Goal: Task Accomplishment & Management: Manage account settings

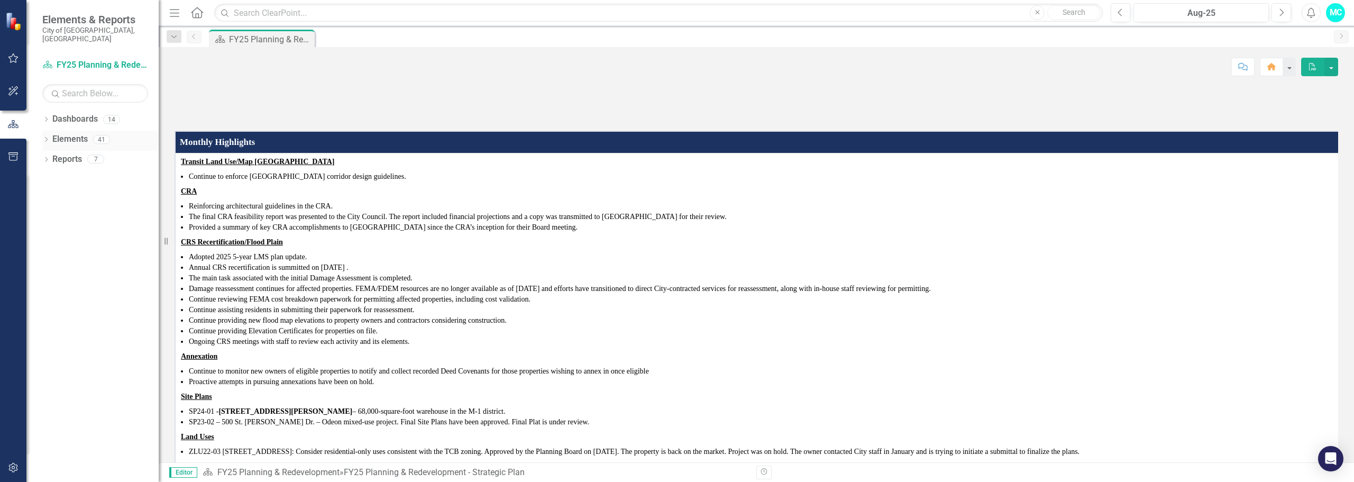
click at [69, 133] on link "Elements" at bounding box center [69, 139] width 35 height 12
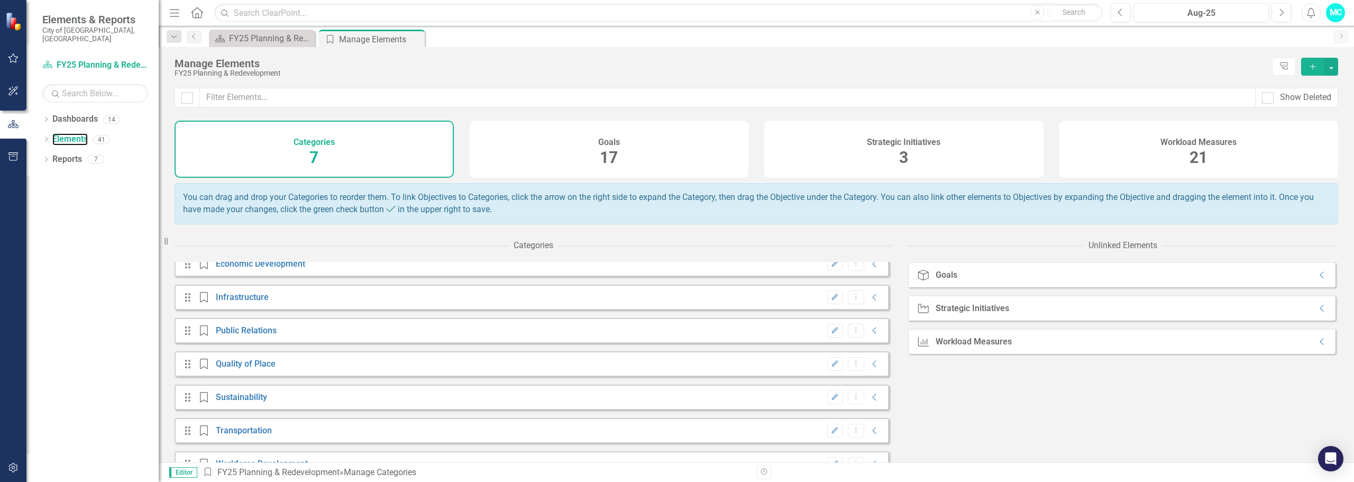
scroll to position [41, 0]
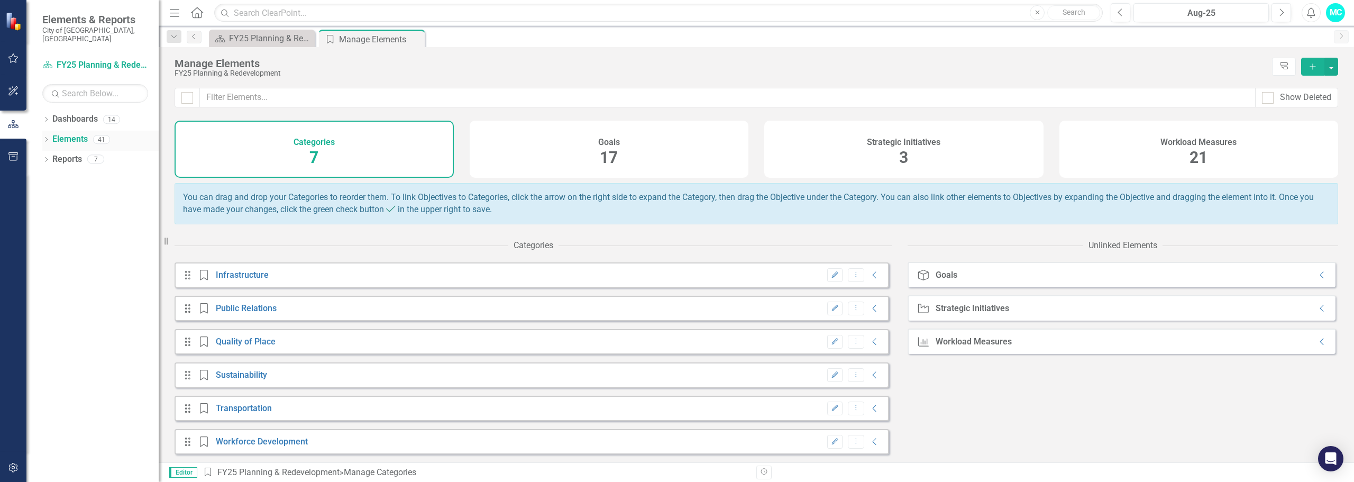
click at [49, 138] on icon "Dropdown" at bounding box center [45, 141] width 7 height 6
click at [83, 194] on link "Workload Measures Workload Measures" at bounding box center [103, 200] width 90 height 12
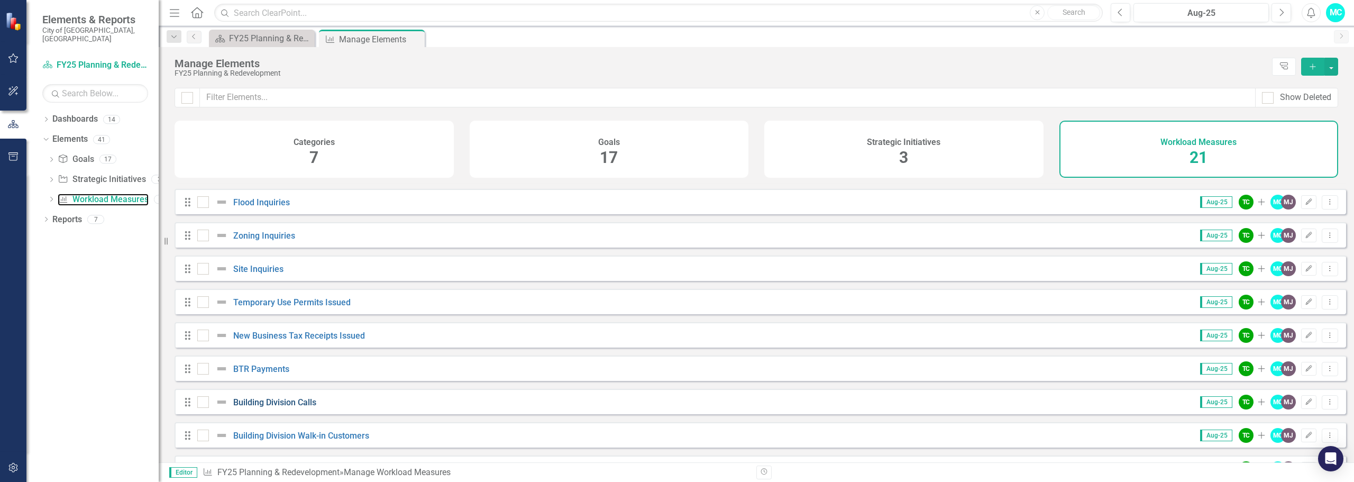
scroll to position [53, 0]
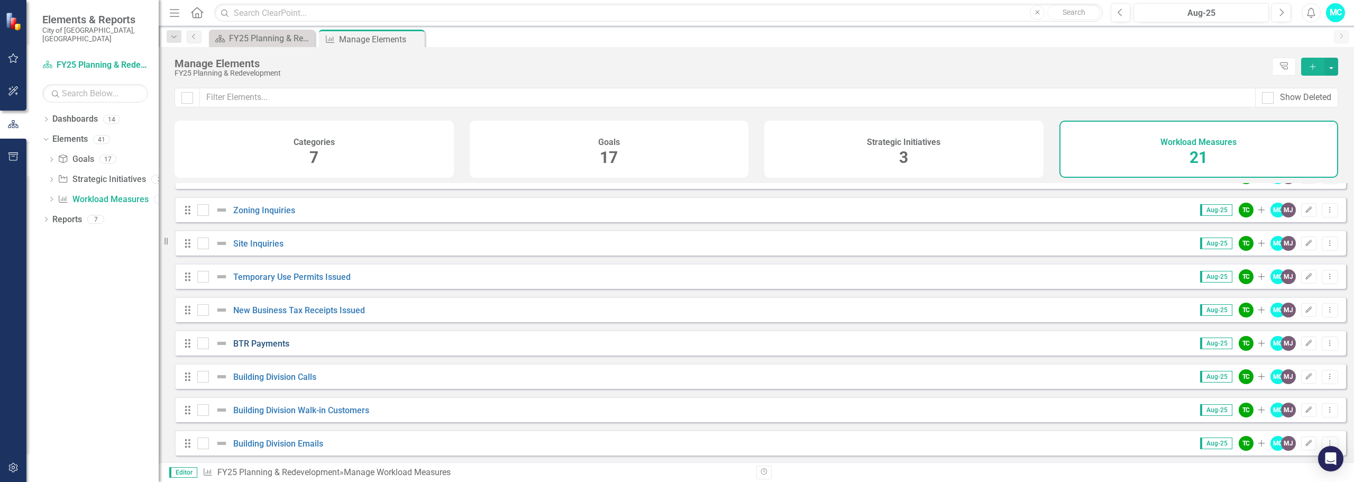
click at [258, 349] on link "BTR Payments" at bounding box center [261, 344] width 56 height 10
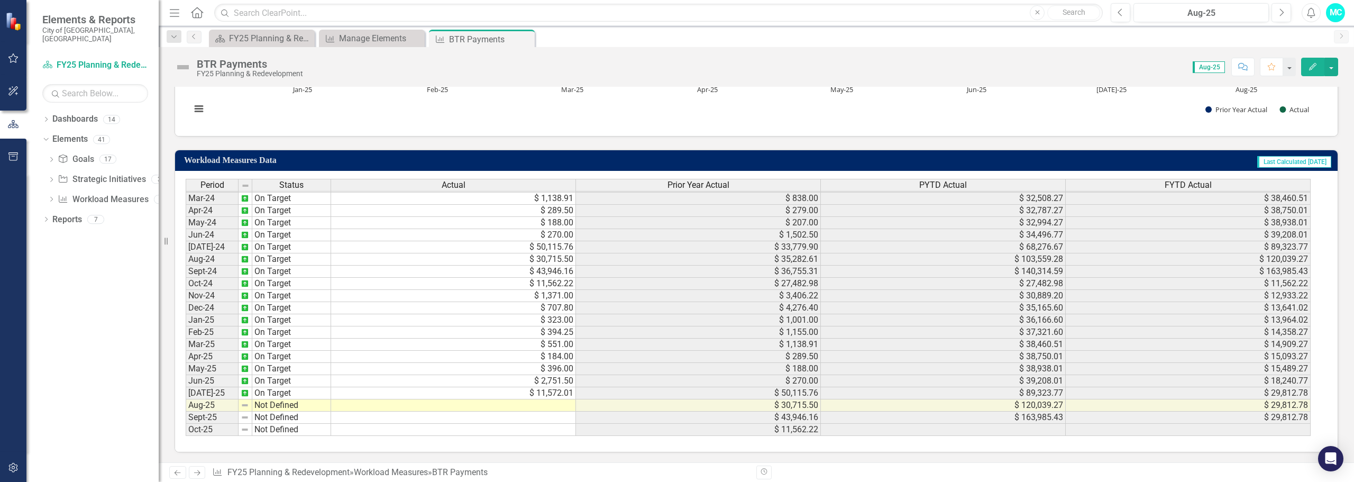
scroll to position [307, 0]
type textarea "52135.02"
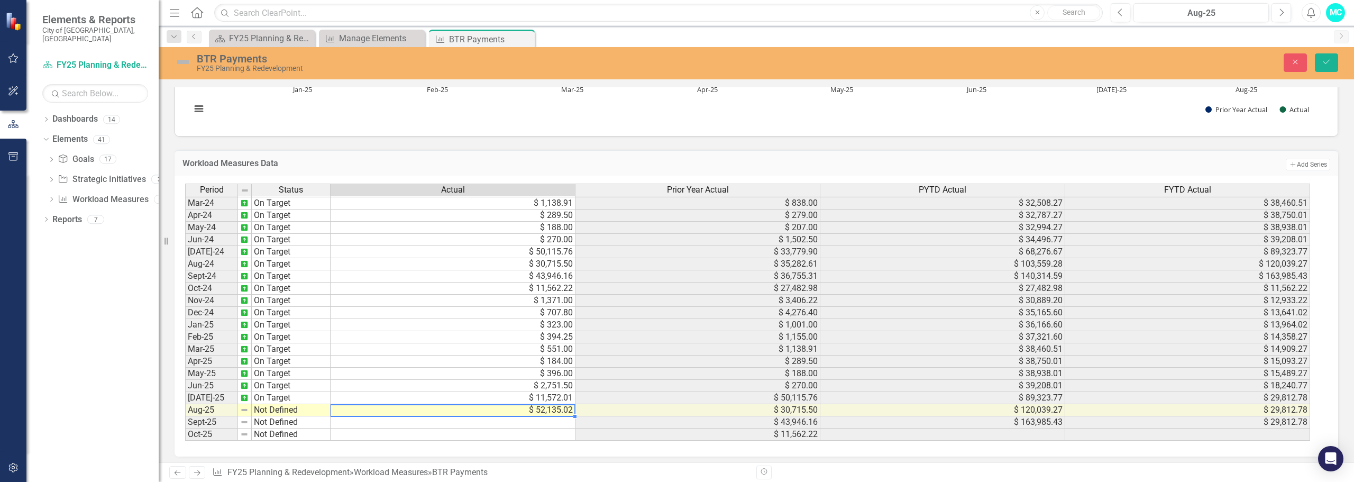
click at [296, 408] on td "Not Defined" at bounding box center [291, 410] width 79 height 12
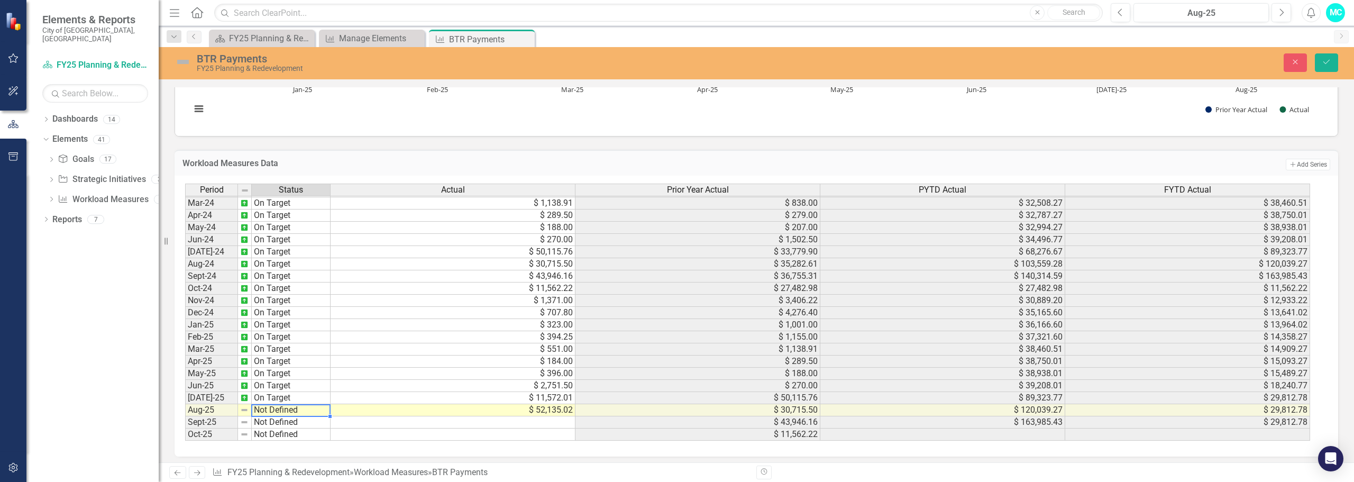
click at [295, 408] on td "Not Defined" at bounding box center [291, 410] width 79 height 12
type textarea "On Target"
click at [288, 346] on div "Period Status Actual Prior Year Actual PYTD Actual FYTD Actual Feb-23 No Target…" at bounding box center [752, 313] width 1135 height 258
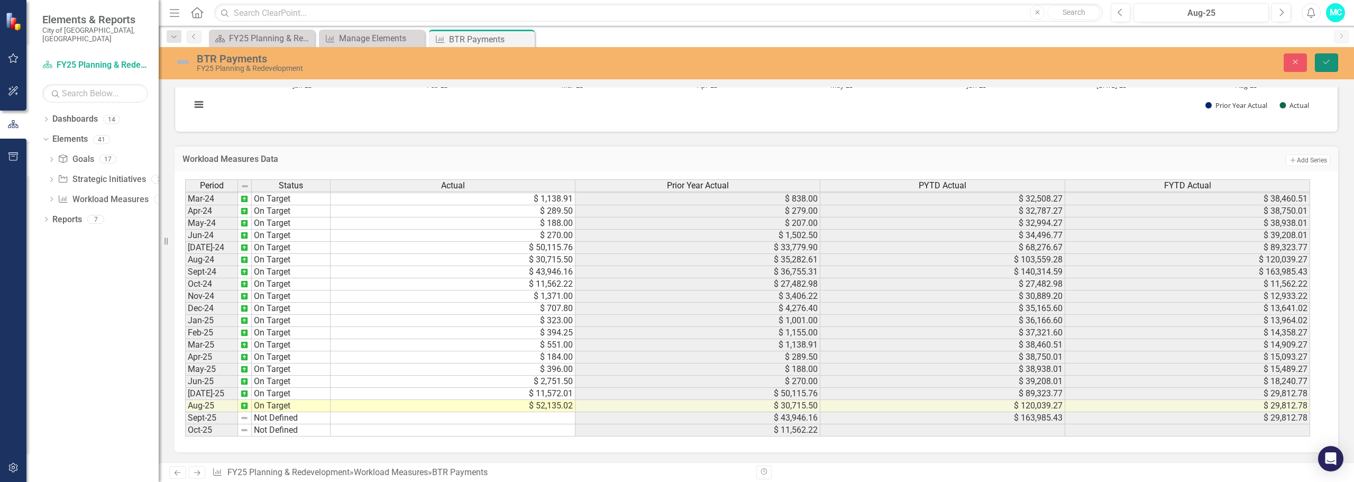
click at [1323, 58] on icon "Save" at bounding box center [1327, 61] width 10 height 7
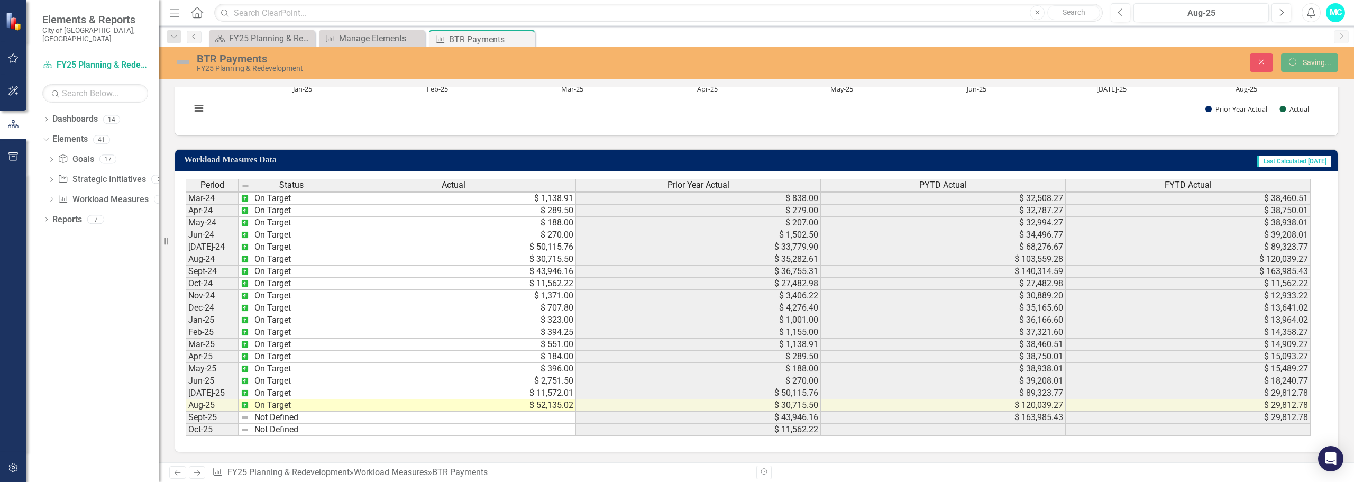
scroll to position [308, 0]
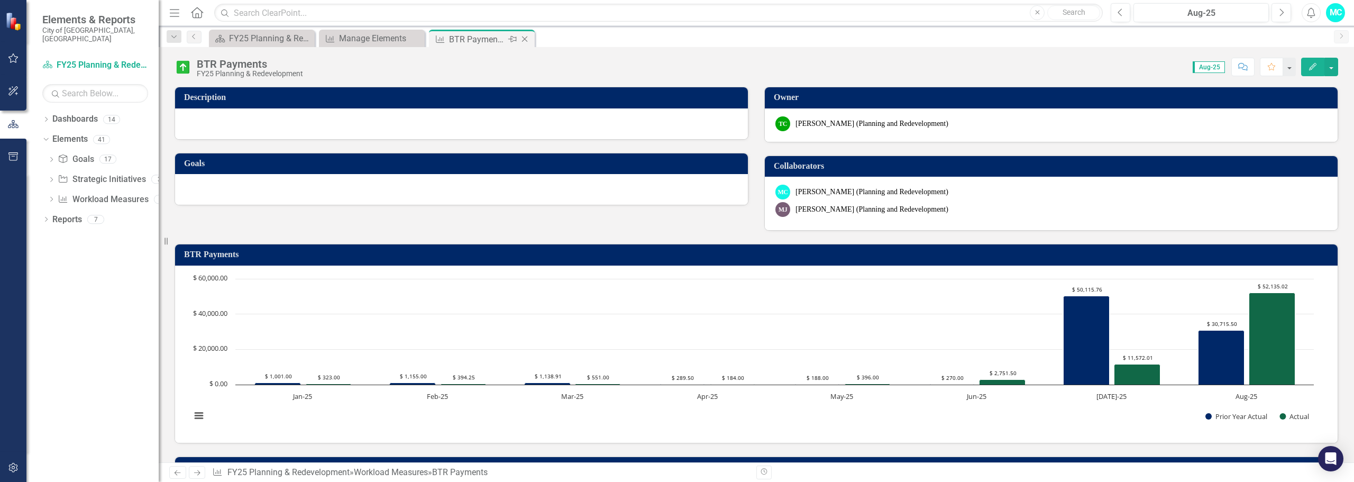
click at [523, 40] on icon "Close" at bounding box center [524, 39] width 11 height 8
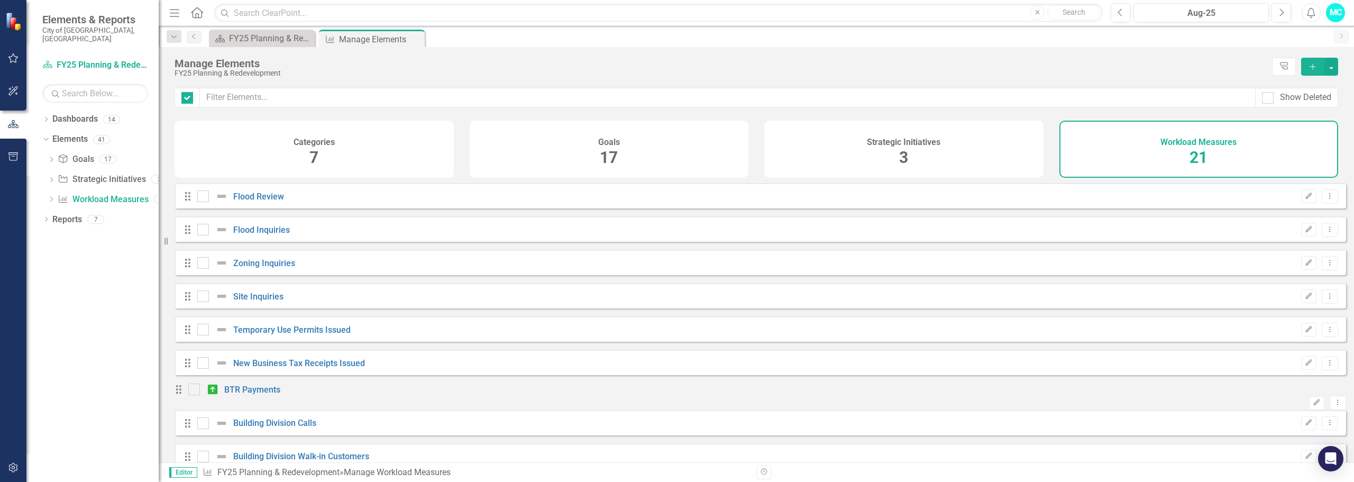
checkbox input "false"
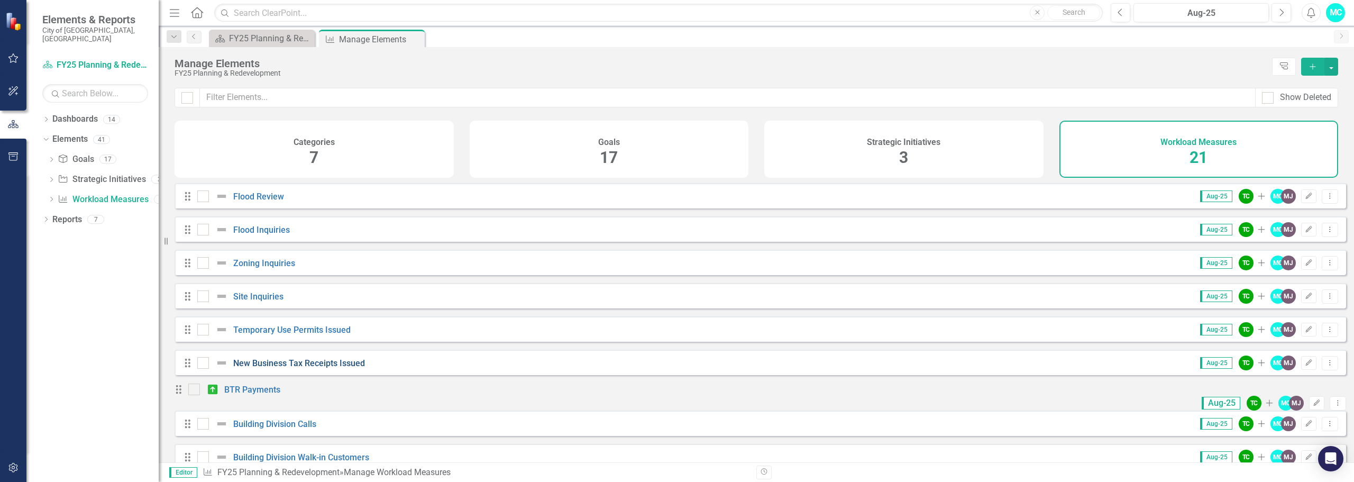
click at [271, 368] on link "New Business Tax Receipts Issued" at bounding box center [299, 363] width 132 height 10
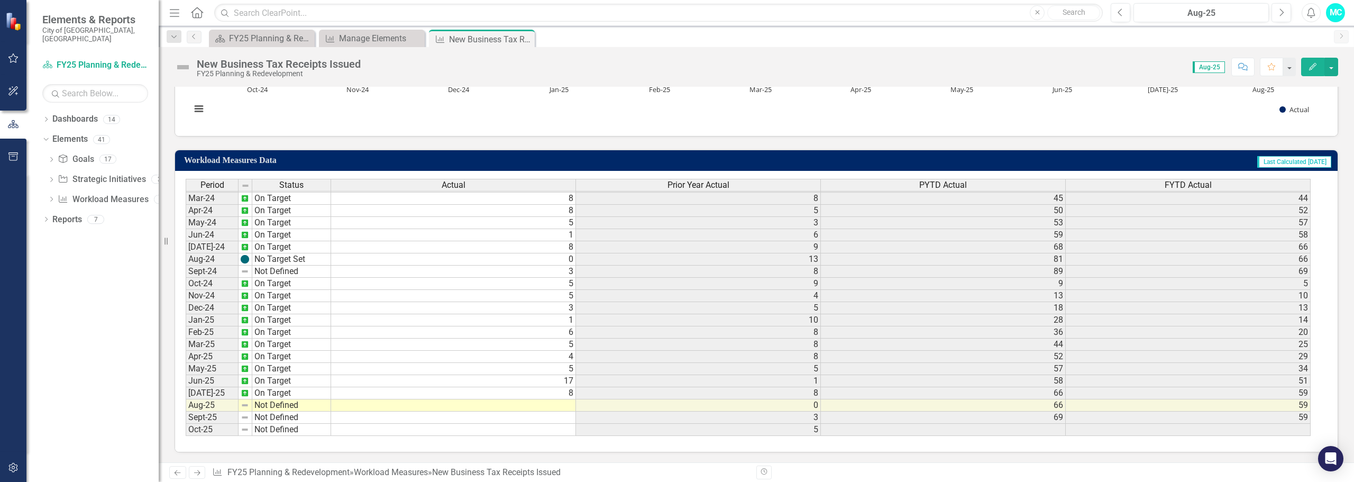
scroll to position [307, 0]
click at [376, 406] on tbody "Dec-22 On Target 5 15 54 [DATE]-23 On Target 9 14 68 31 Feb-23 No Target Set 6 …" at bounding box center [748, 222] width 1125 height 426
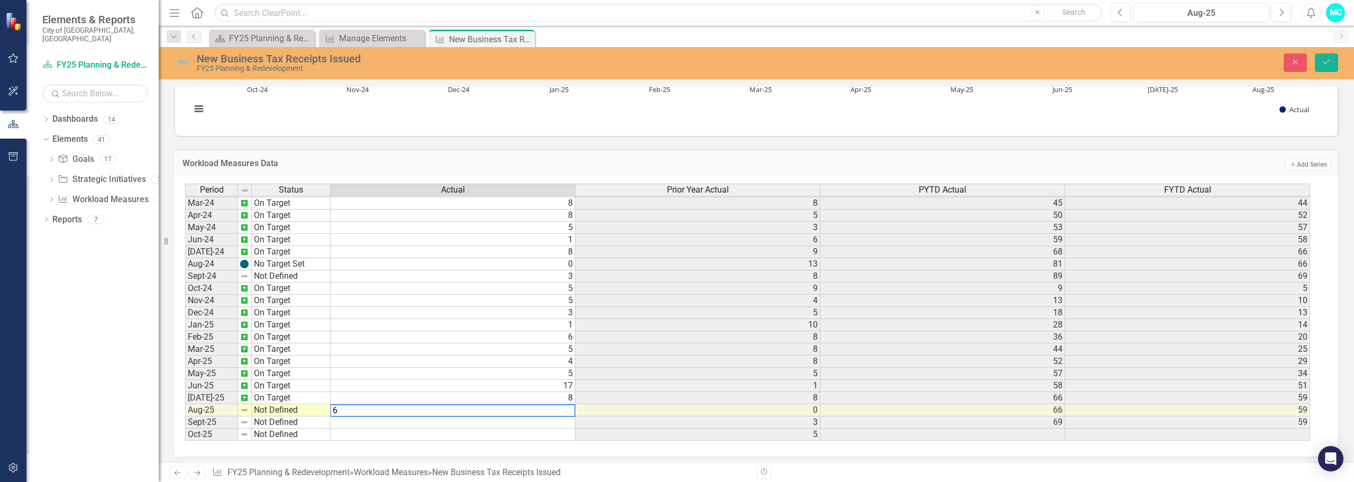
type textarea "6"
click at [288, 411] on td "Not Defined" at bounding box center [291, 410] width 79 height 12
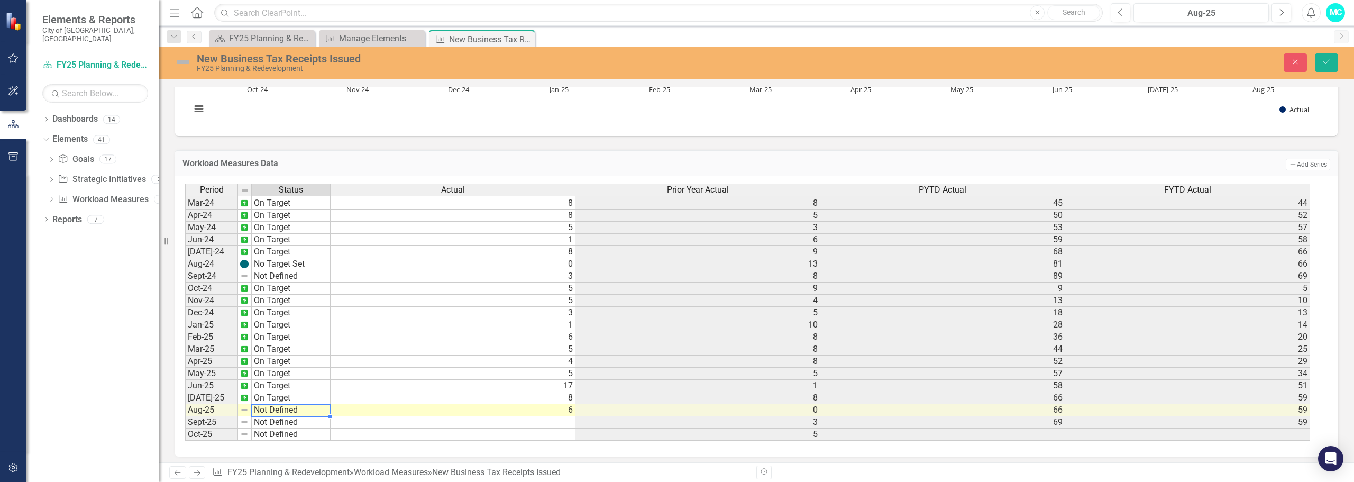
click at [288, 411] on td "Not Defined" at bounding box center [291, 410] width 79 height 12
type textarea "On Target"
click at [279, 349] on div "Period Status Actual Prior Year Actual PYTD Actual FYTD Actual Feb-23 No Target…" at bounding box center [752, 313] width 1135 height 258
click at [1326, 61] on icon "Save" at bounding box center [1327, 61] width 10 height 7
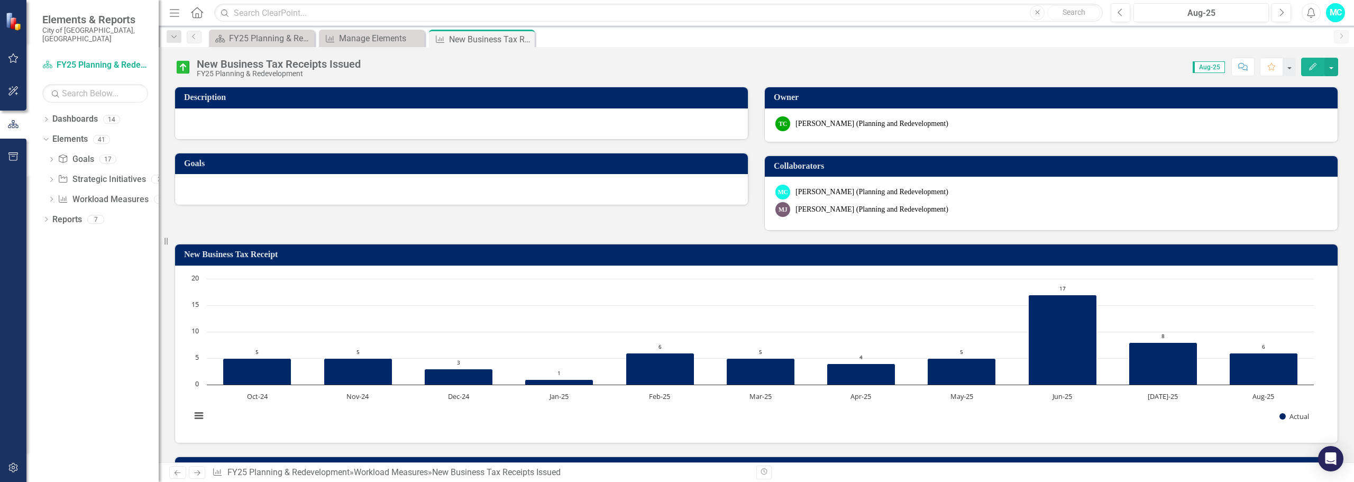
click at [0, 0] on icon "Close" at bounding box center [0, 0] width 0 height 0
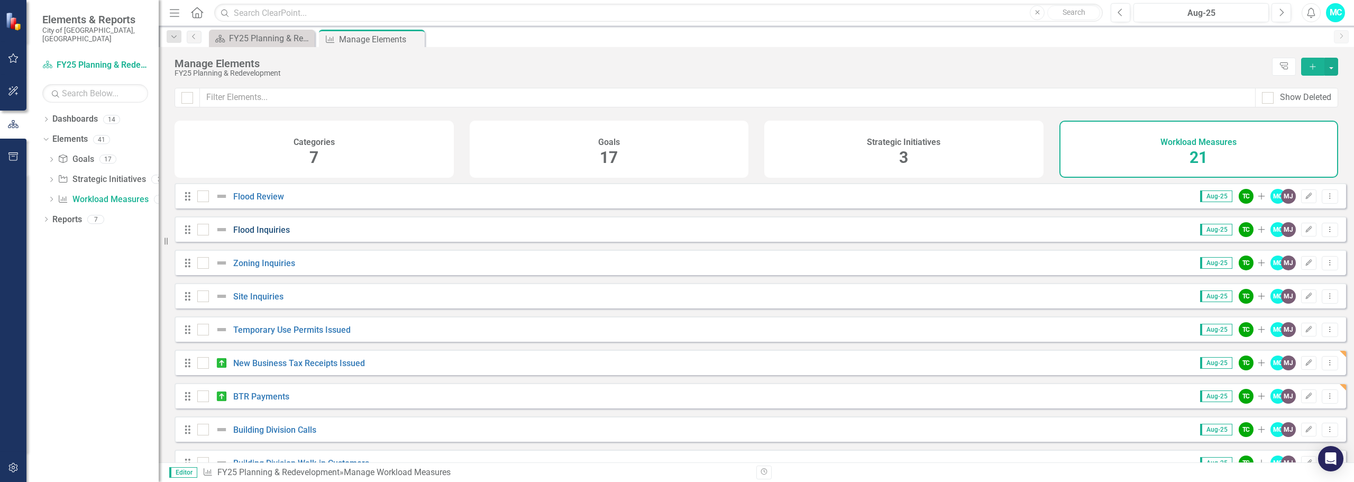
click at [259, 235] on link "Flood Inquiries" at bounding box center [261, 230] width 57 height 10
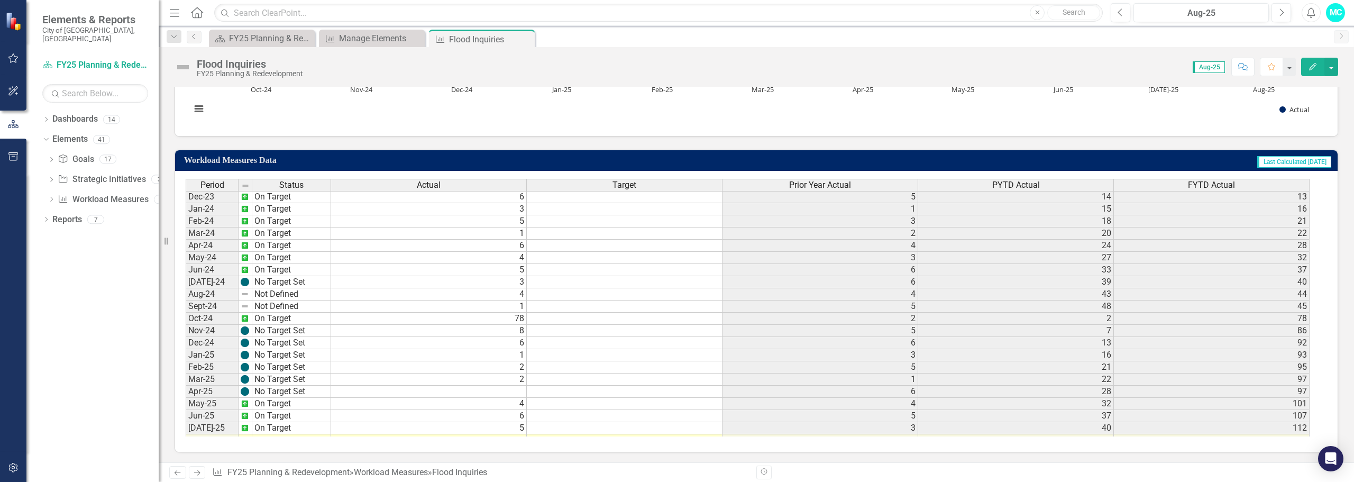
scroll to position [352, 0]
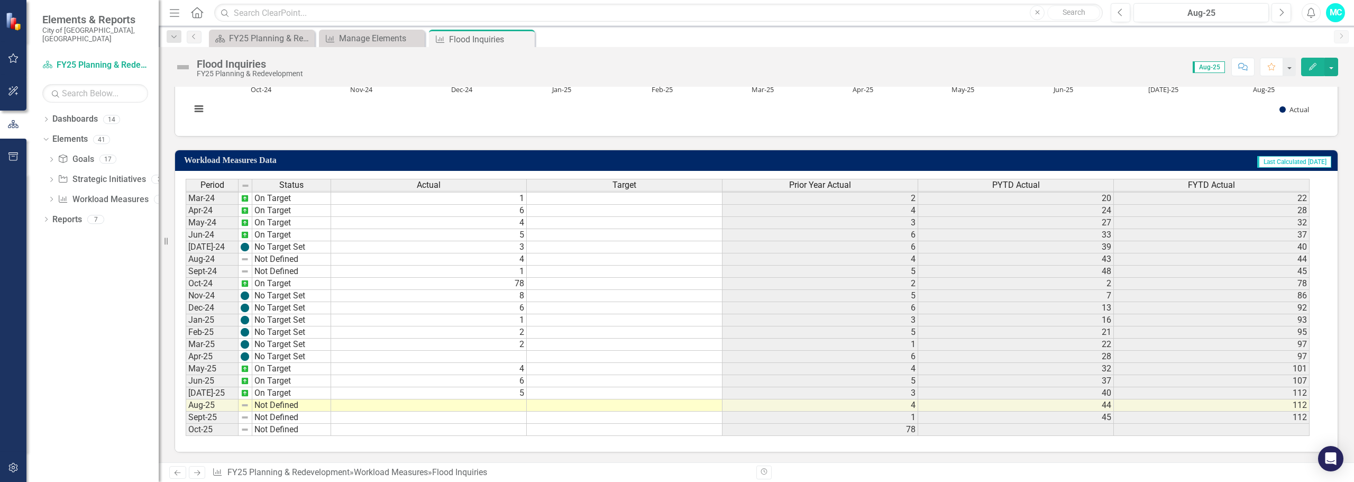
click at [365, 406] on tbody "Dec-22 On Target 5 [DATE]-23 On Target 1 [DATE]-23 No Target Set 3 [DATE]-23 No…" at bounding box center [748, 223] width 1124 height 426
click at [300, 404] on td "Not Defined" at bounding box center [291, 405] width 79 height 12
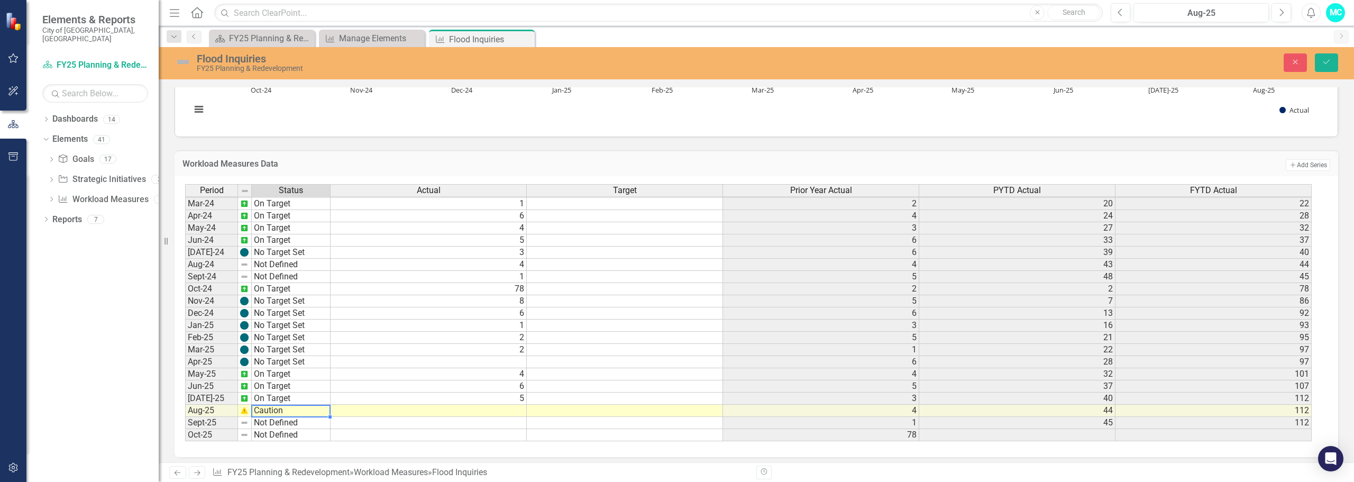
click at [297, 353] on div "Period Status Actual Target Prior Year Actual PYTD Actual FYTD Actual Feb-23 No…" at bounding box center [752, 313] width 1135 height 258
click at [297, 408] on td "Caution" at bounding box center [291, 411] width 79 height 12
type textarea "On Target"
click at [306, 345] on div "Period Status Actual Target Prior Year Actual PYTD Actual FYTD Actual Feb-23 No…" at bounding box center [752, 313] width 1135 height 258
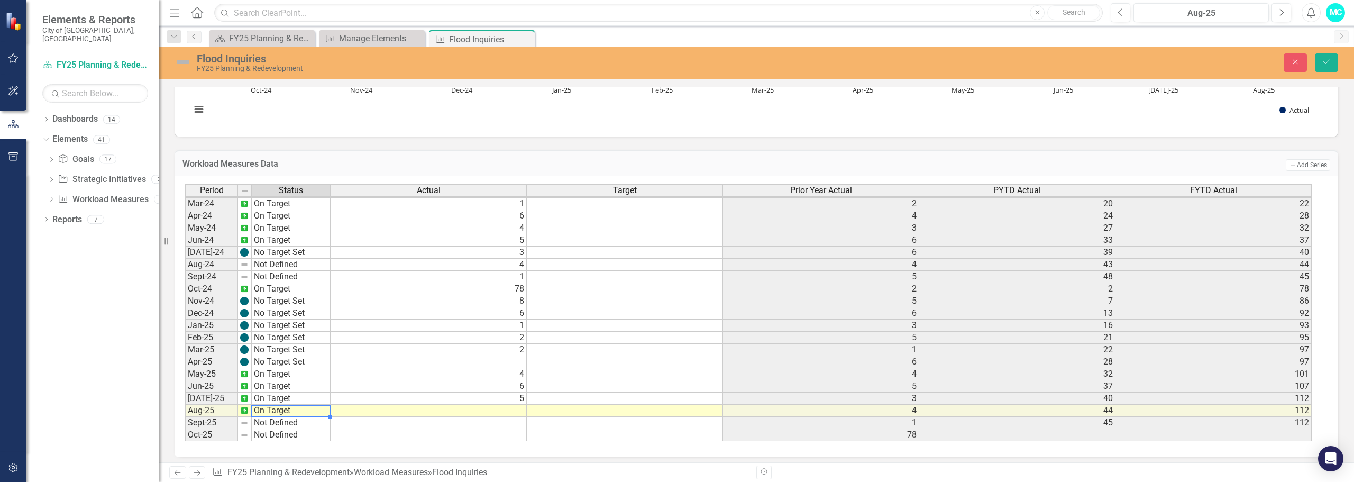
click at [371, 403] on td "5" at bounding box center [429, 398] width 196 height 12
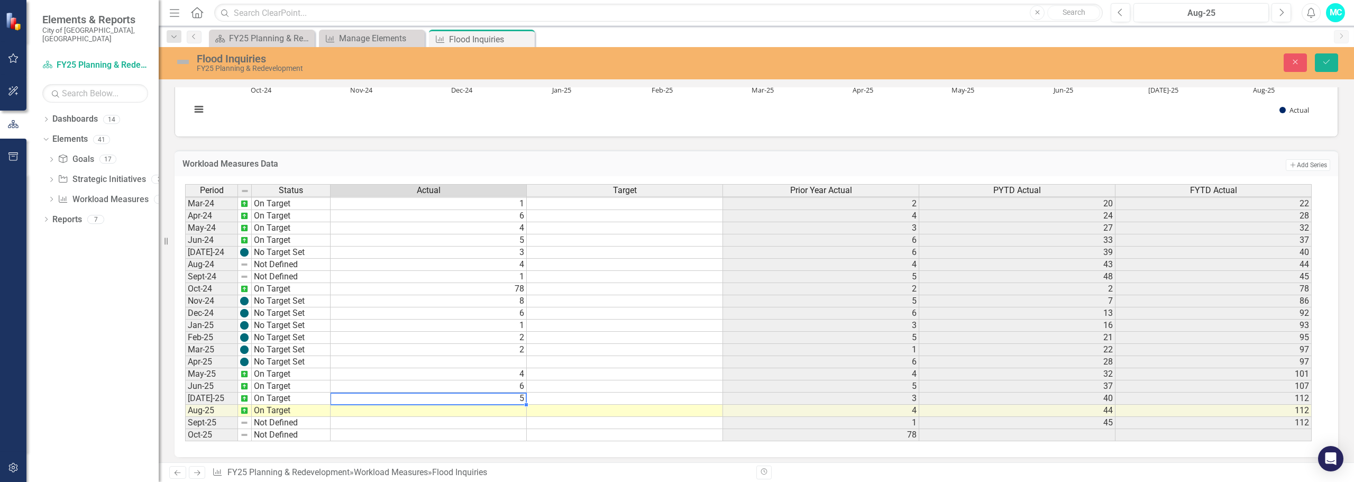
click at [364, 414] on td at bounding box center [429, 411] width 196 height 12
type textarea "6"
click at [1318, 56] on button "Save" at bounding box center [1326, 62] width 23 height 19
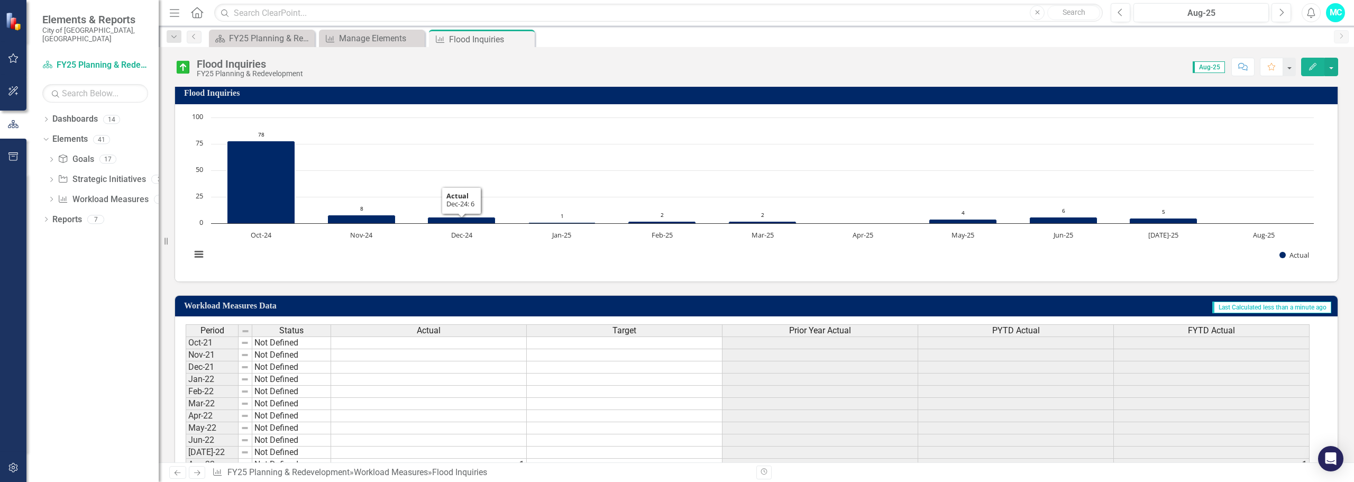
scroll to position [0, 0]
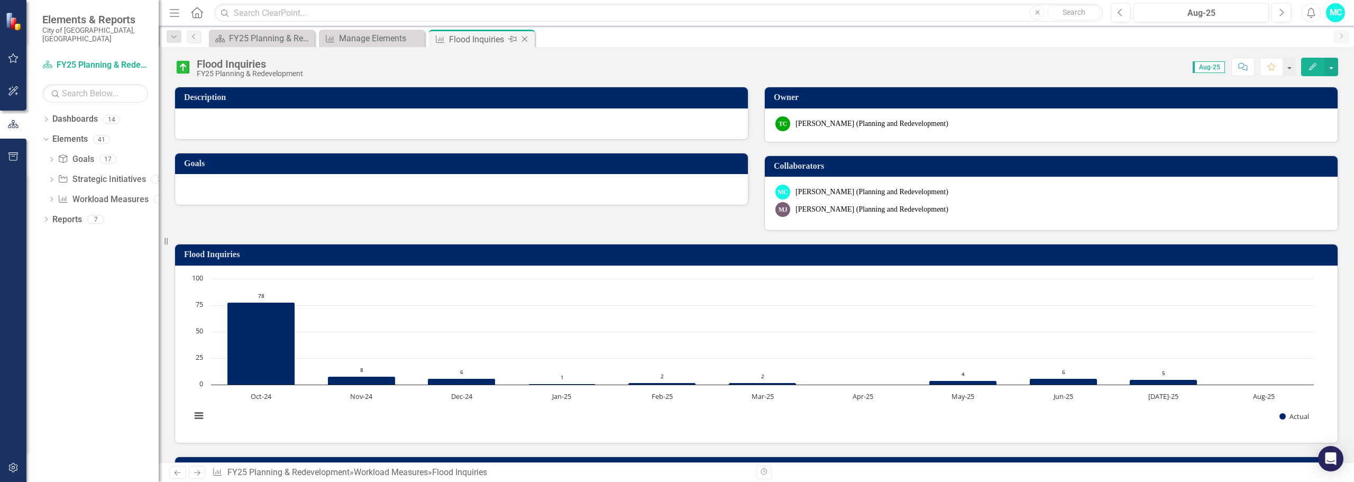
click at [532, 41] on div "Workload Measures Flood Inquiries Pin Close" at bounding box center [482, 38] width 106 height 17
click at [526, 39] on icon "Close" at bounding box center [524, 39] width 11 height 8
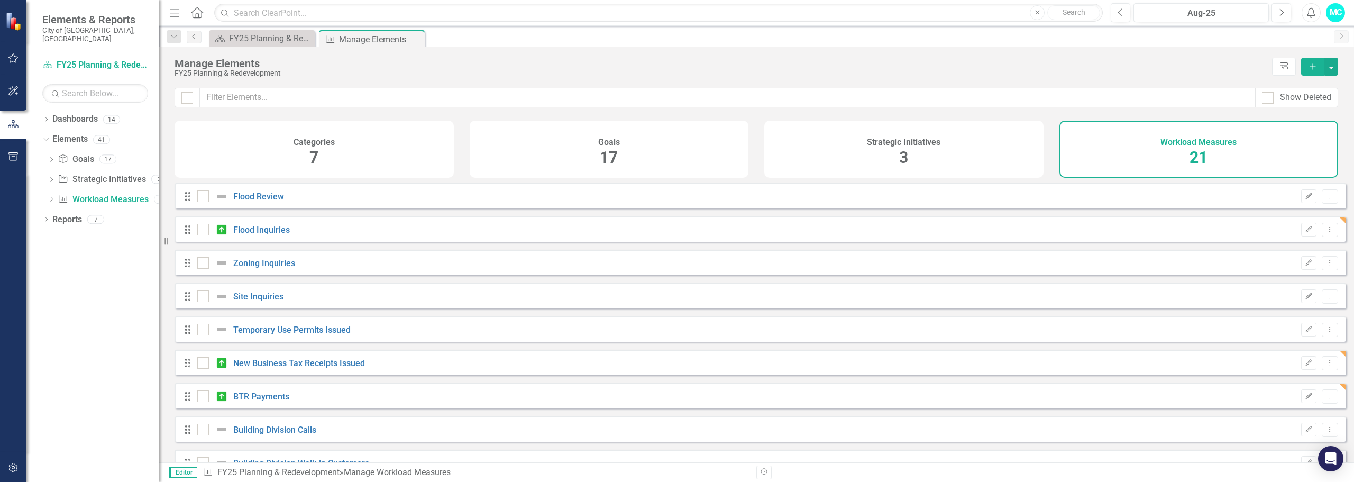
checkbox input "false"
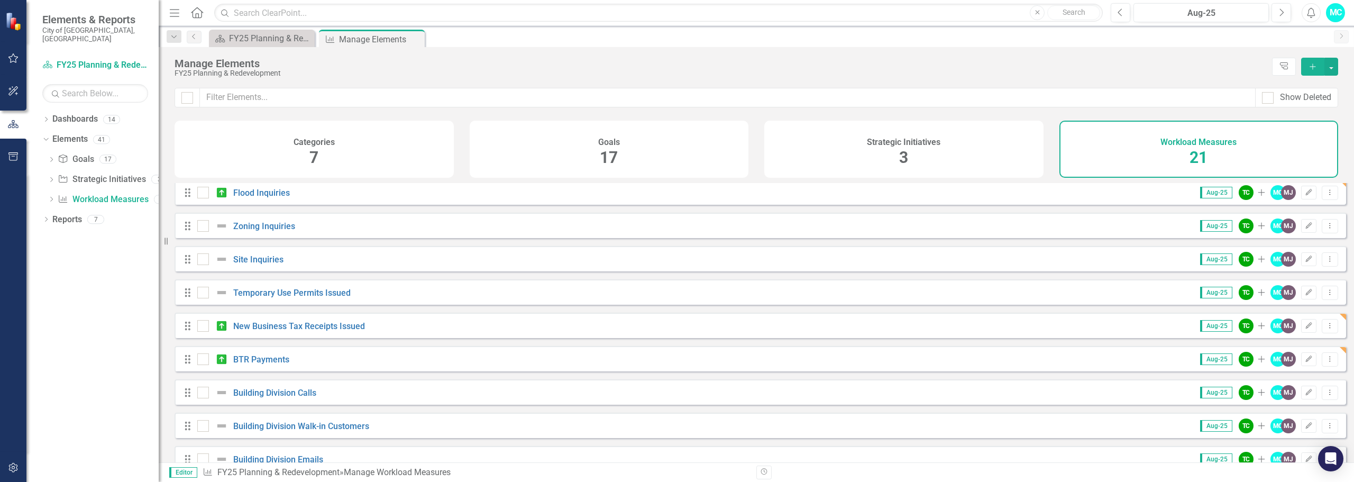
scroll to position [53, 0]
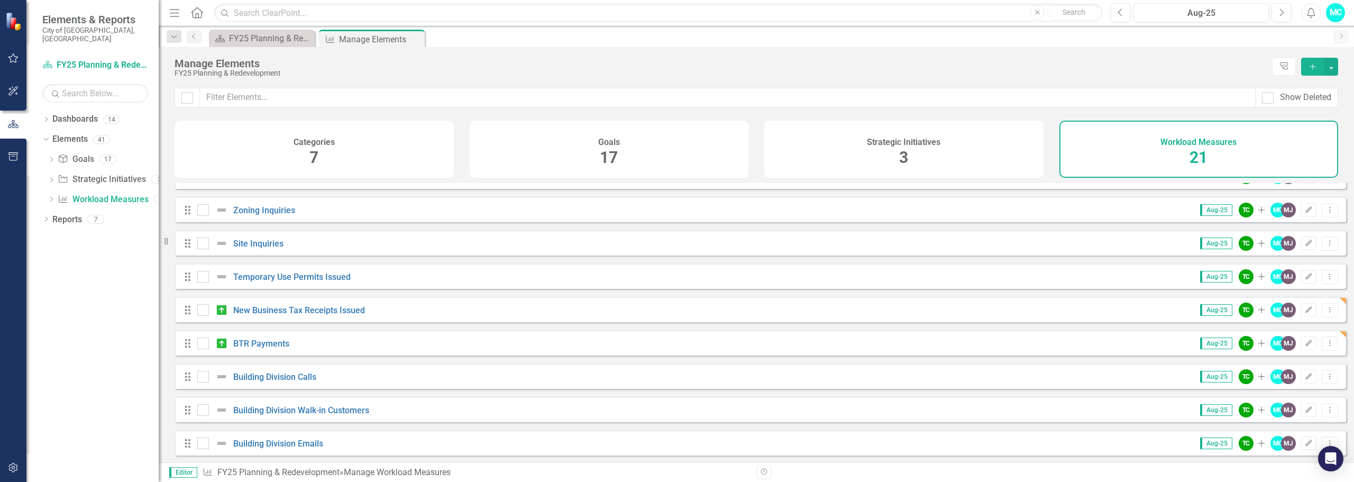
click at [332, 279] on div "Temporary Use Permits Issued" at bounding box center [275, 276] width 156 height 13
click at [333, 282] on link "Temporary Use Permits Issued" at bounding box center [291, 277] width 117 height 10
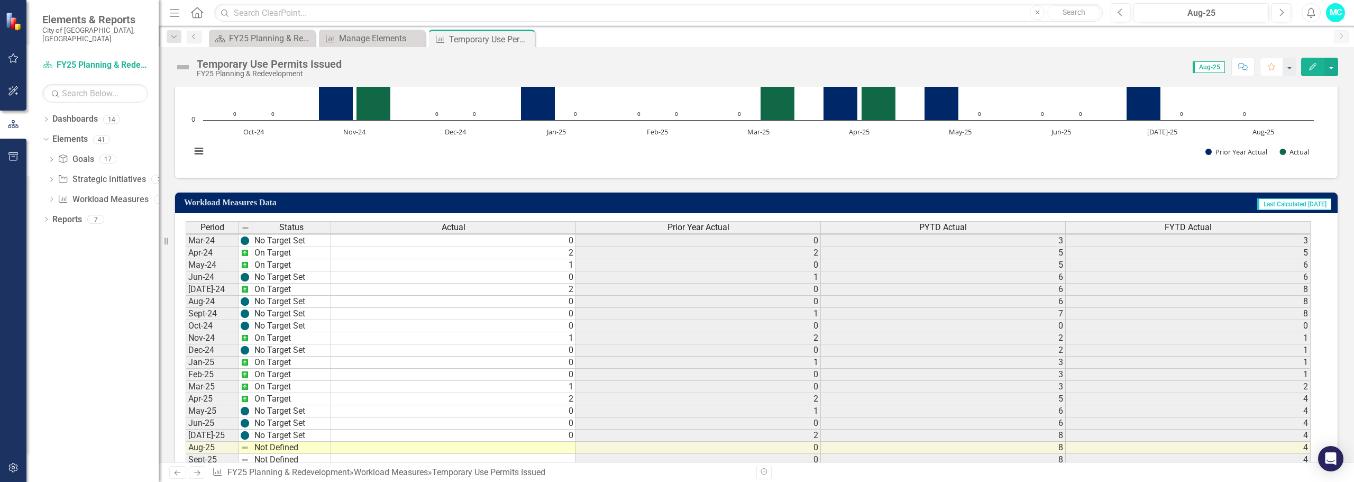
scroll to position [307, 0]
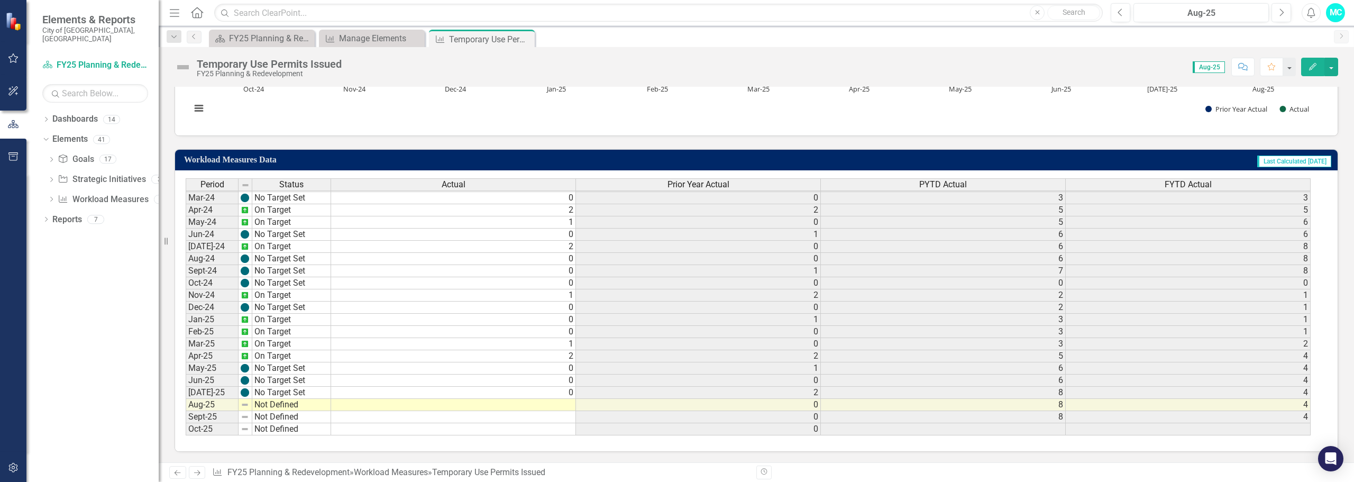
click at [362, 407] on tbody "Dec-22 Not Defined 0 1 2 [DATE]-23 On Target 1 0 2 [DATE]-23 No Target Set 1 0 …" at bounding box center [748, 222] width 1125 height 426
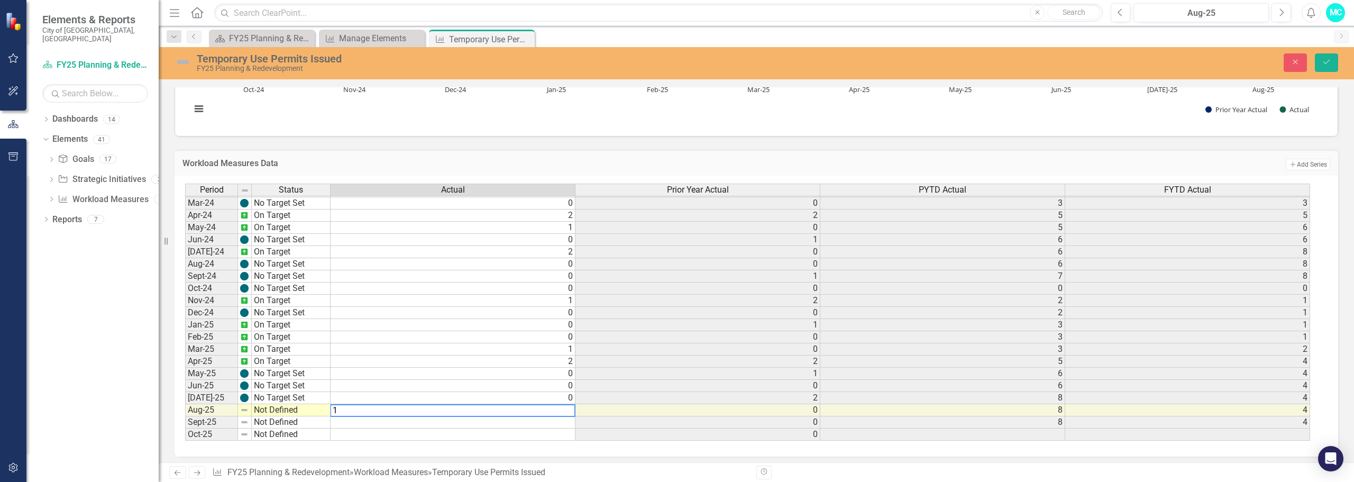
type textarea "1"
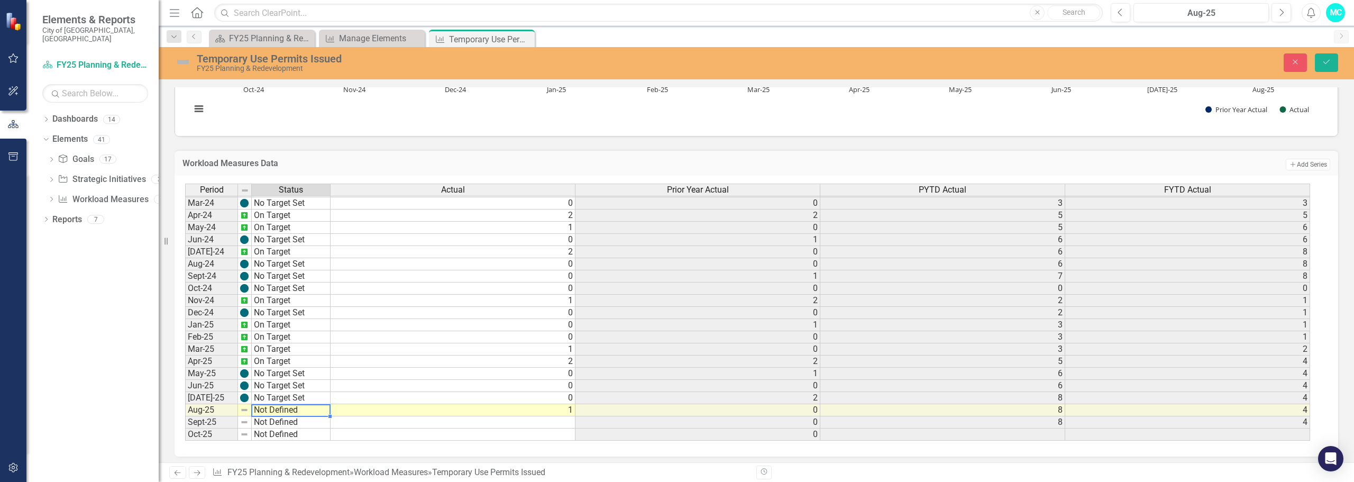
click at [304, 407] on td "Not Defined" at bounding box center [291, 410] width 79 height 12
type textarea "On Target"
click at [299, 350] on div "Period Status Actual Prior Year Actual PYTD Actual FYTD Actual Feb-23 No Target…" at bounding box center [752, 313] width 1135 height 258
click at [1324, 61] on icon "Save" at bounding box center [1327, 61] width 10 height 7
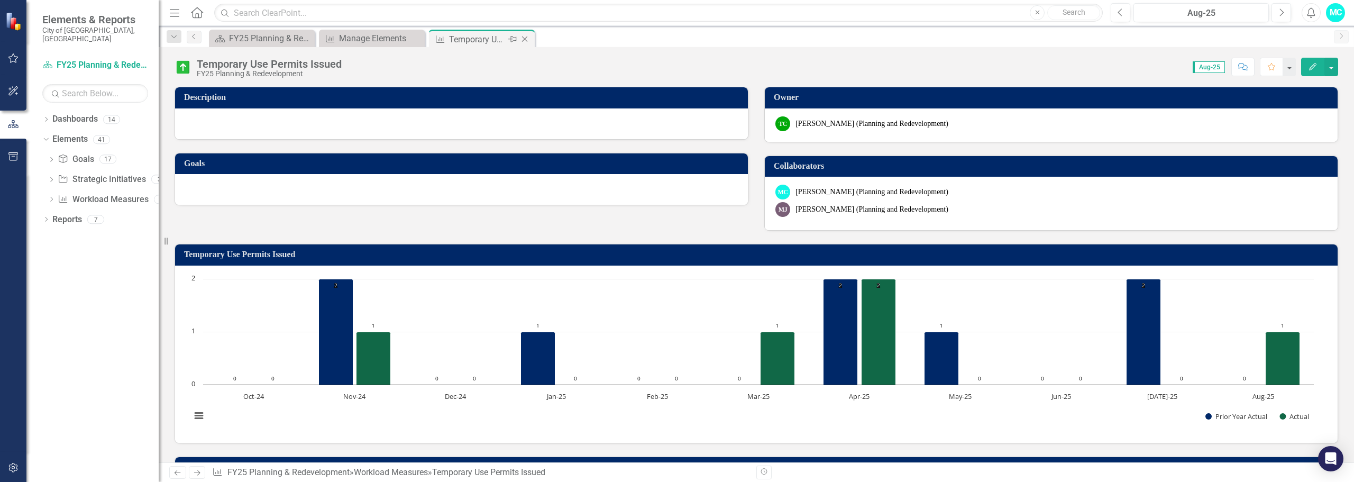
click at [524, 39] on icon "Close" at bounding box center [524, 39] width 11 height 8
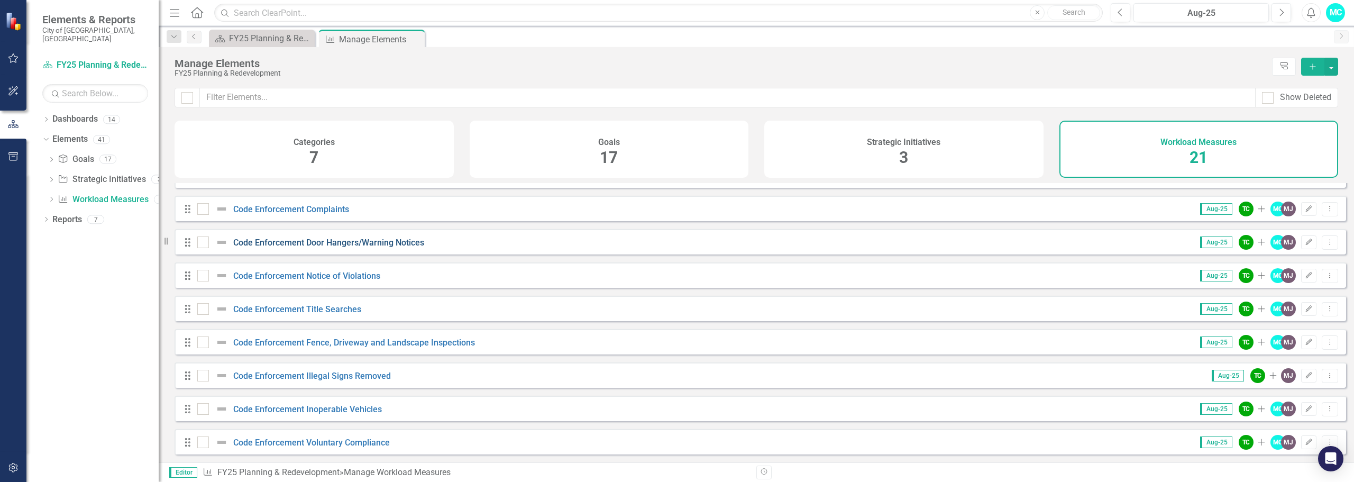
scroll to position [428, 0]
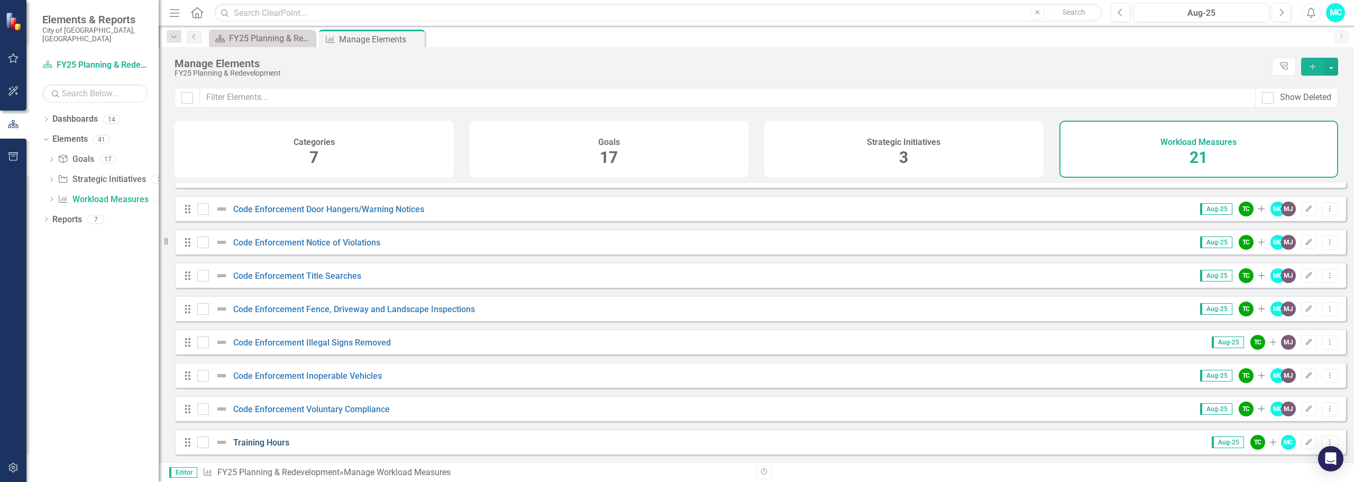
click at [258, 444] on link "Training Hours" at bounding box center [261, 442] width 56 height 10
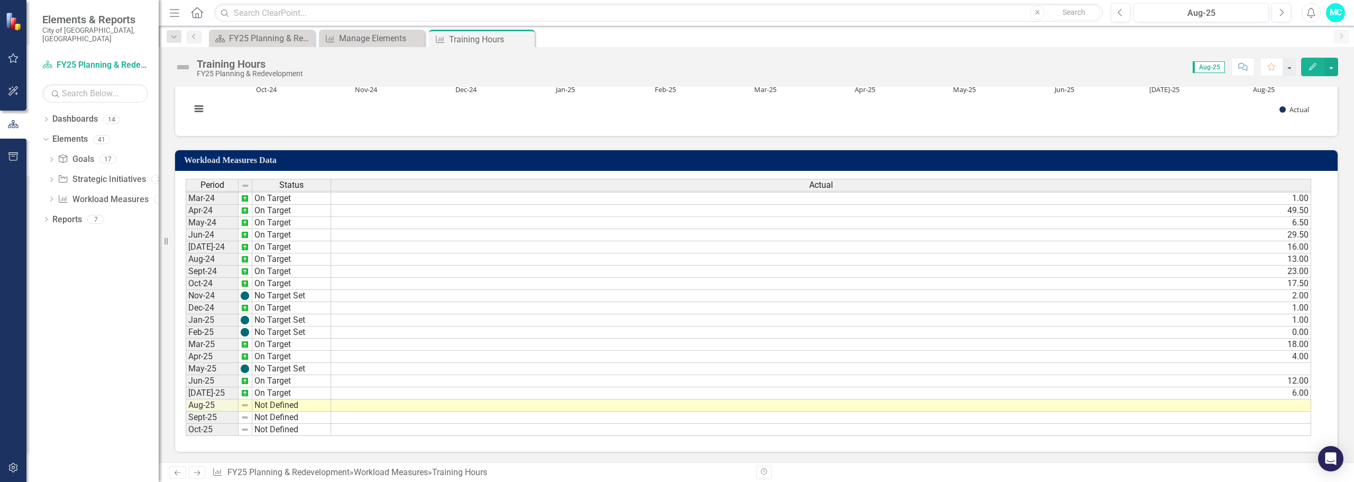
scroll to position [290, 0]
click at [299, 400] on tbody "Dec-22 Not Defined Jan-23 Not Defined Feb-23 Not Defined Mar-23 Not Defined Apr…" at bounding box center [258, 222] width 145 height 426
click at [299, 400] on td "Not Defined" at bounding box center [291, 405] width 79 height 12
click at [296, 401] on td "Not Defined" at bounding box center [291, 405] width 79 height 12
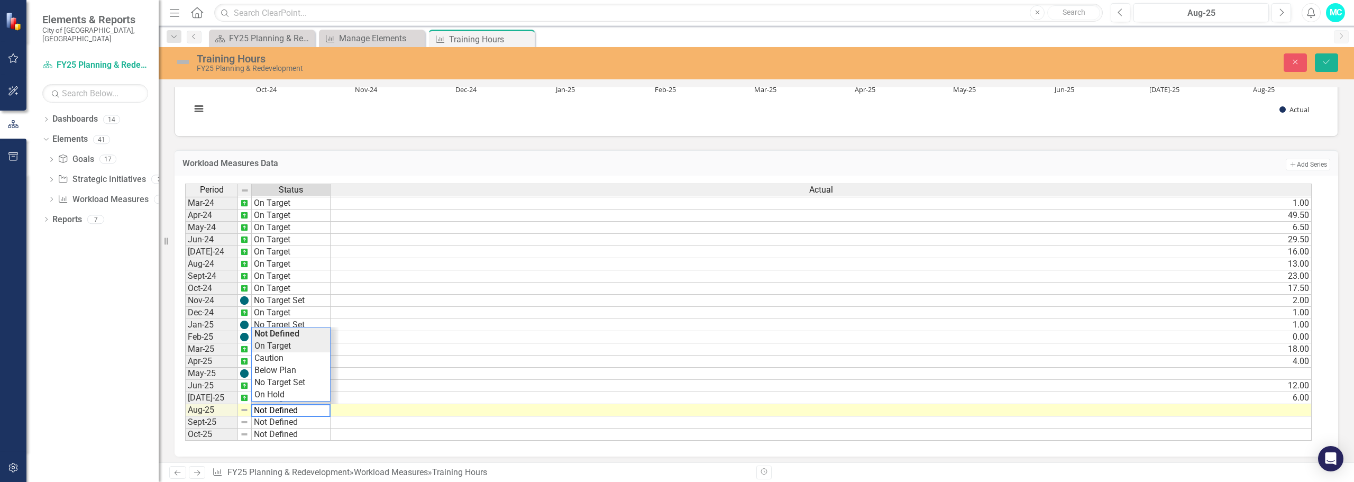
type textarea "On Target"
click at [289, 340] on div "Period Status Actual Feb-23 Not Defined 12.00 Mar-23 Not Defined 1.50 Apr-23 No…" at bounding box center [752, 313] width 1135 height 258
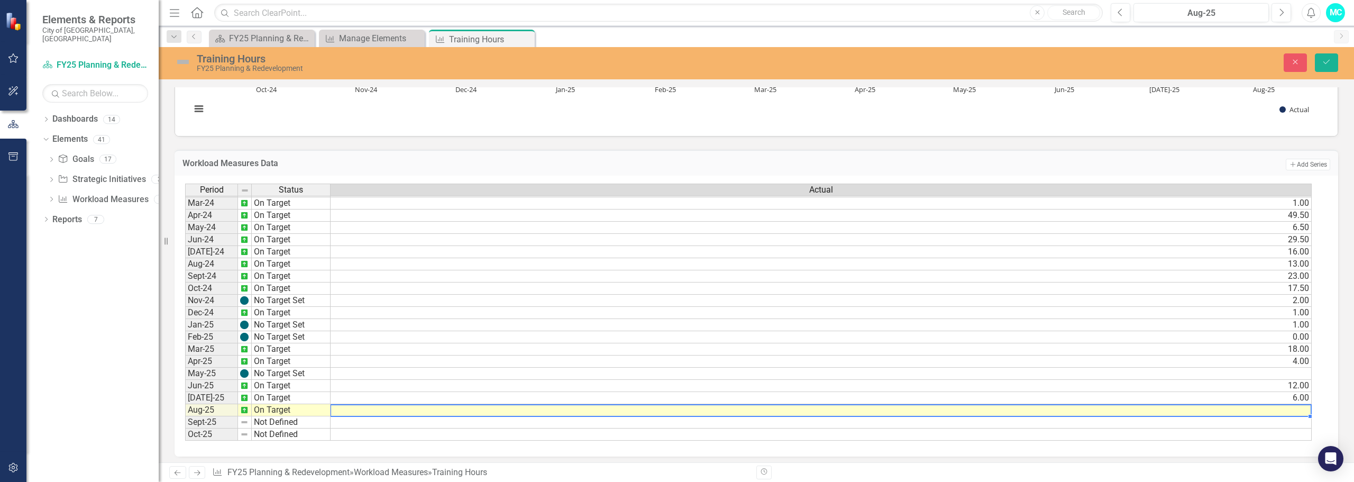
click at [352, 412] on td at bounding box center [821, 410] width 981 height 12
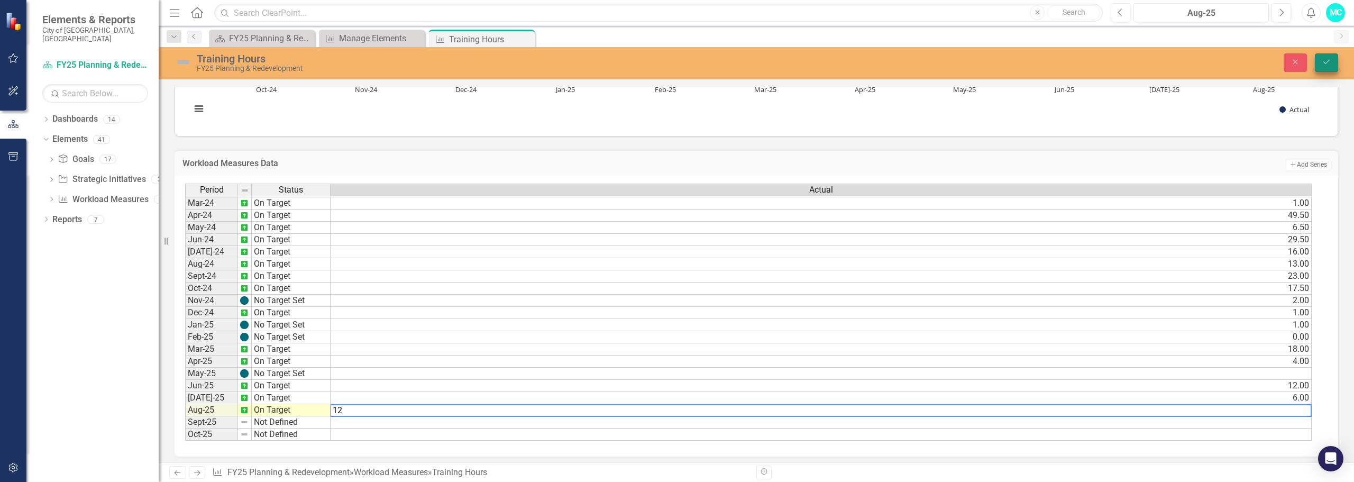
type textarea "12"
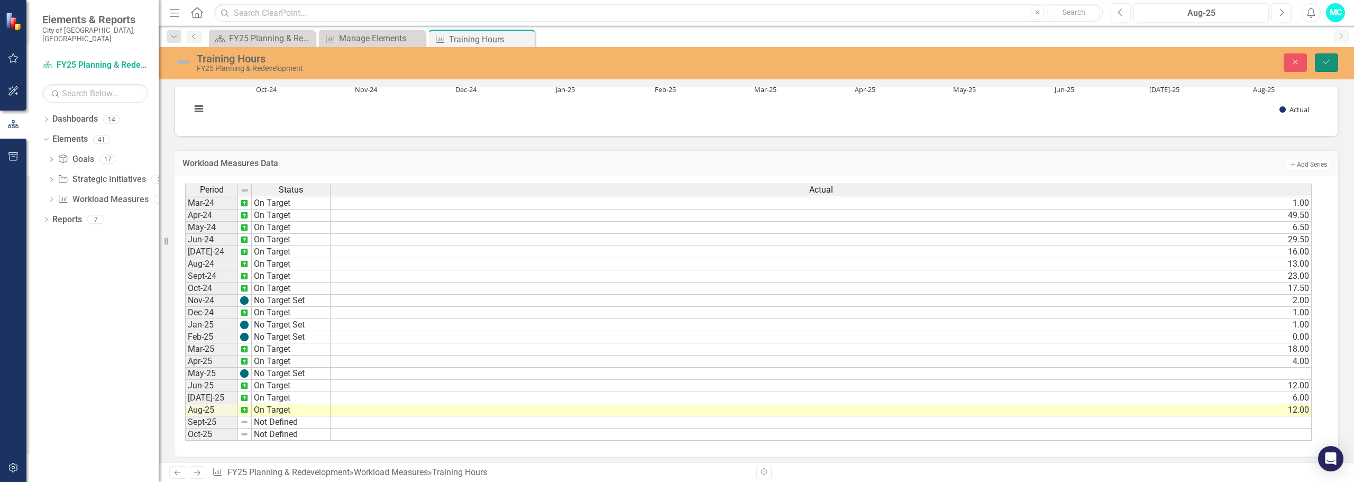
click at [1320, 57] on button "Save" at bounding box center [1326, 62] width 23 height 19
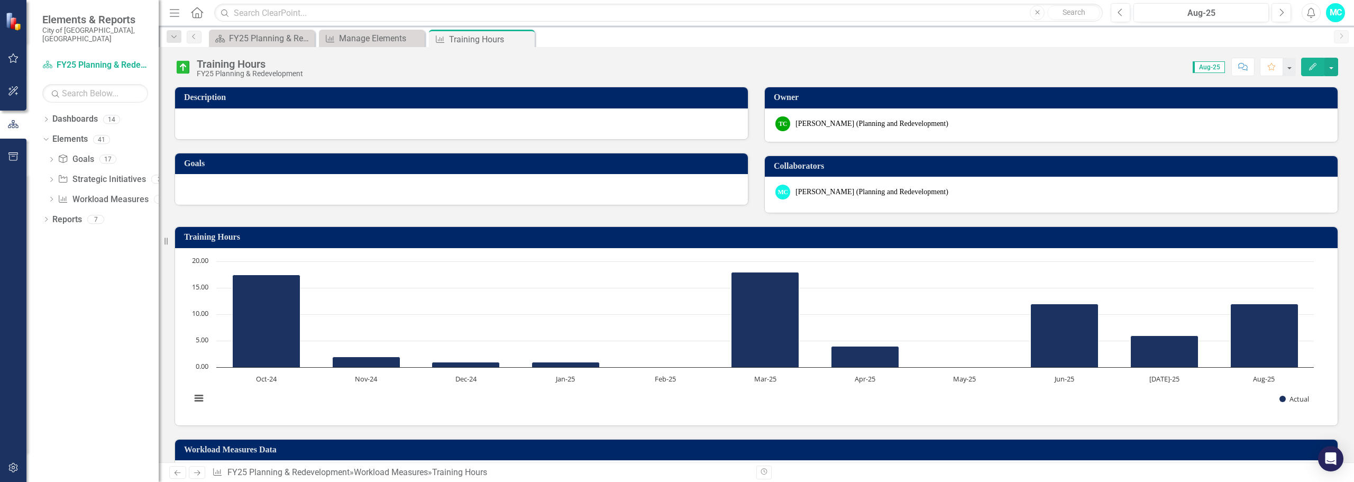
drag, startPoint x: 528, startPoint y: 38, endPoint x: 533, endPoint y: 45, distance: 9.1
click at [0, 0] on icon "Close" at bounding box center [0, 0] width 0 height 0
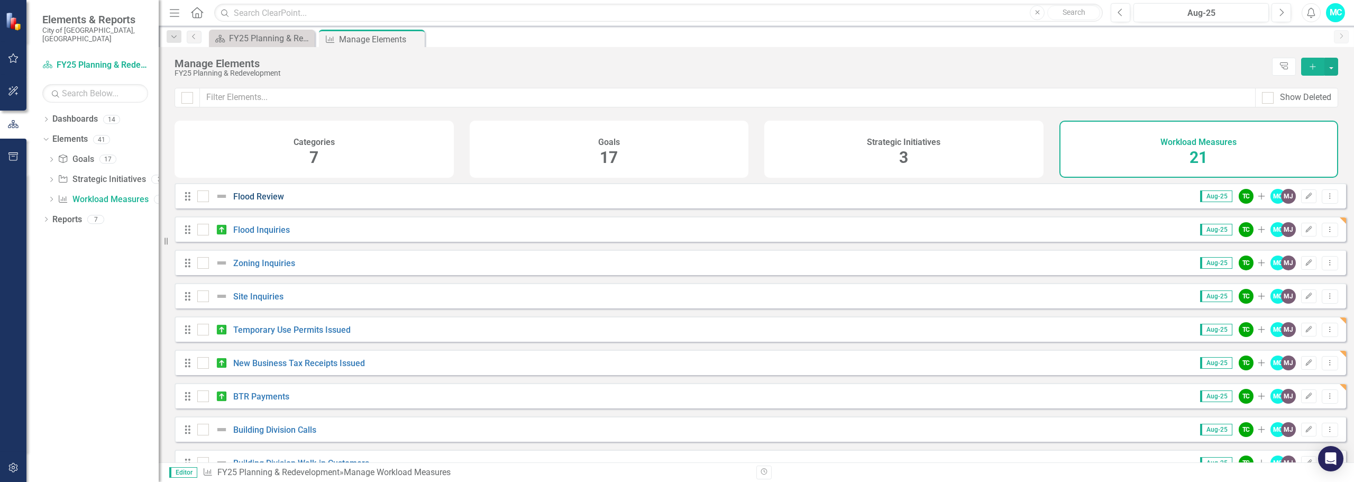
click at [257, 202] on link "Flood Review" at bounding box center [258, 196] width 51 height 10
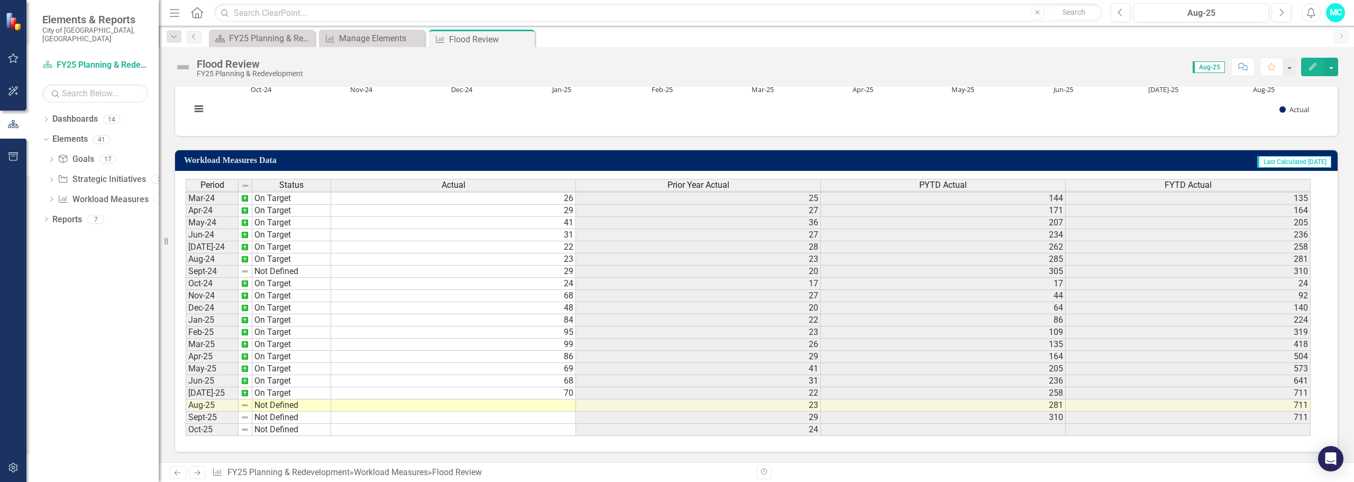
scroll to position [307, 0]
click at [350, 405] on tbody "Dec-22 On Target 23 70 Jan-23 On Target 26 96 Feb-23 No Target Set 23 119 Mar-2…" at bounding box center [748, 222] width 1125 height 426
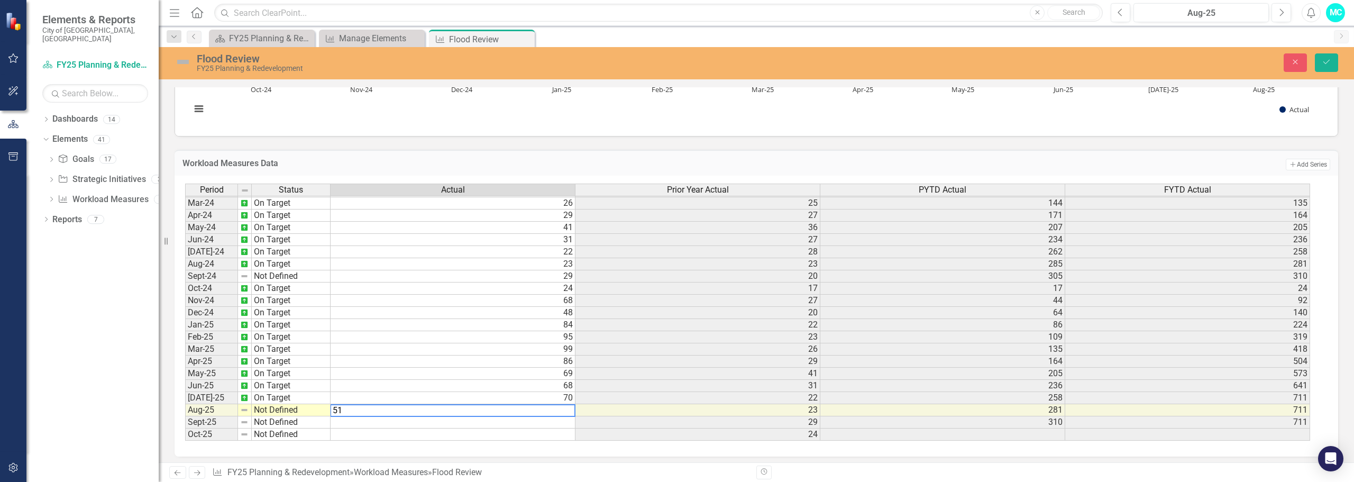
type textarea "51"
click at [299, 403] on td "On Target" at bounding box center [291, 398] width 79 height 12
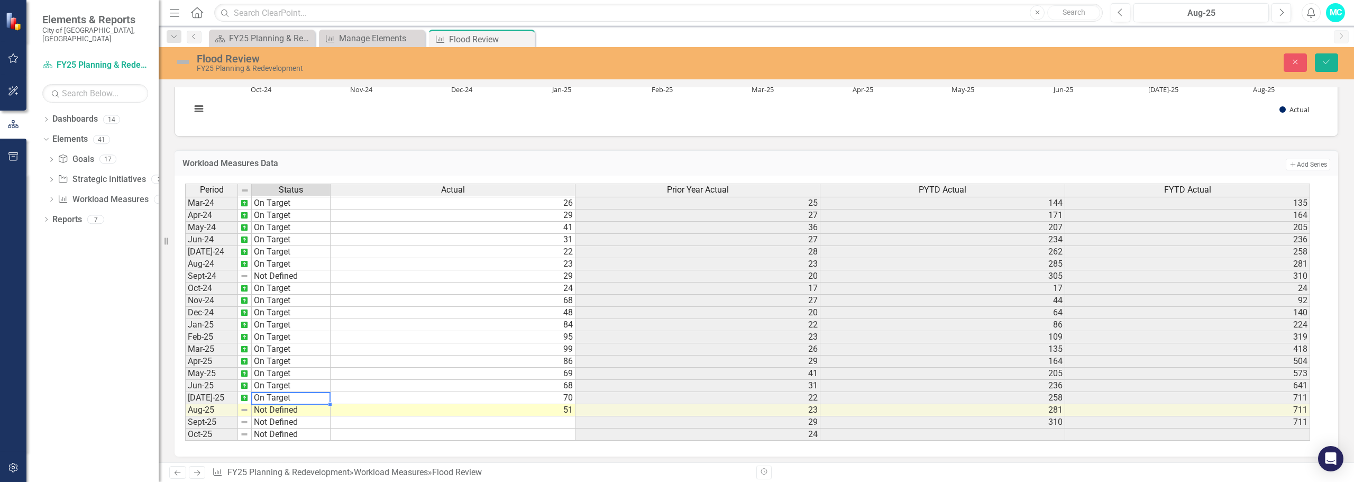
click at [296, 406] on td "Not Defined" at bounding box center [291, 410] width 79 height 12
type textarea "On Target"
click at [284, 344] on div "Period Status Actual Prior Year Actual PYTD Actual FYTD Actual Feb-23 No Target…" at bounding box center [752, 313] width 1135 height 258
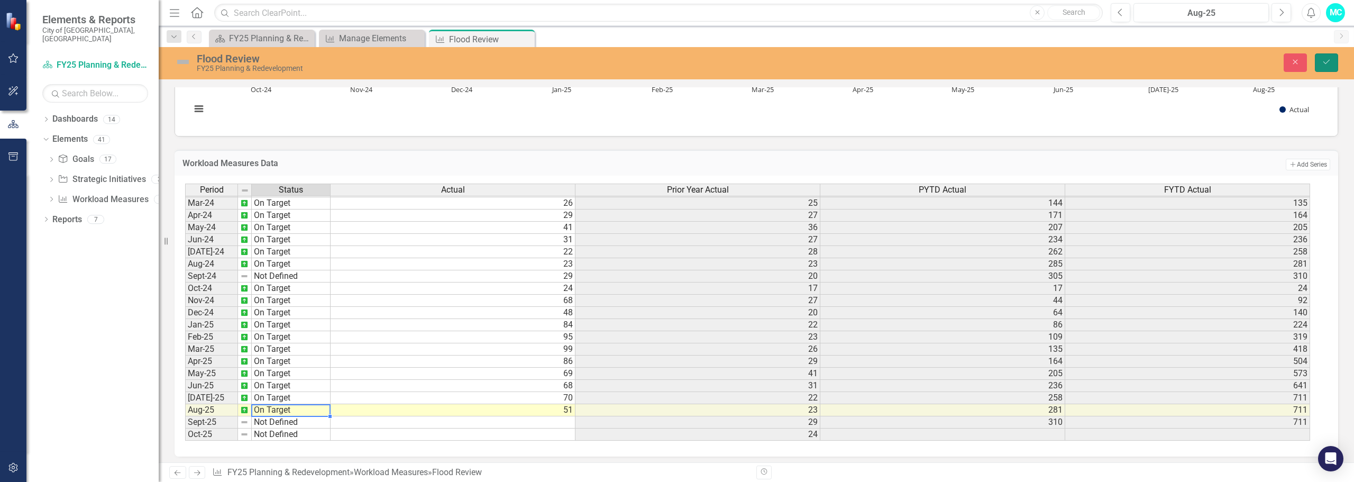
click at [1328, 57] on button "Save" at bounding box center [1326, 62] width 23 height 19
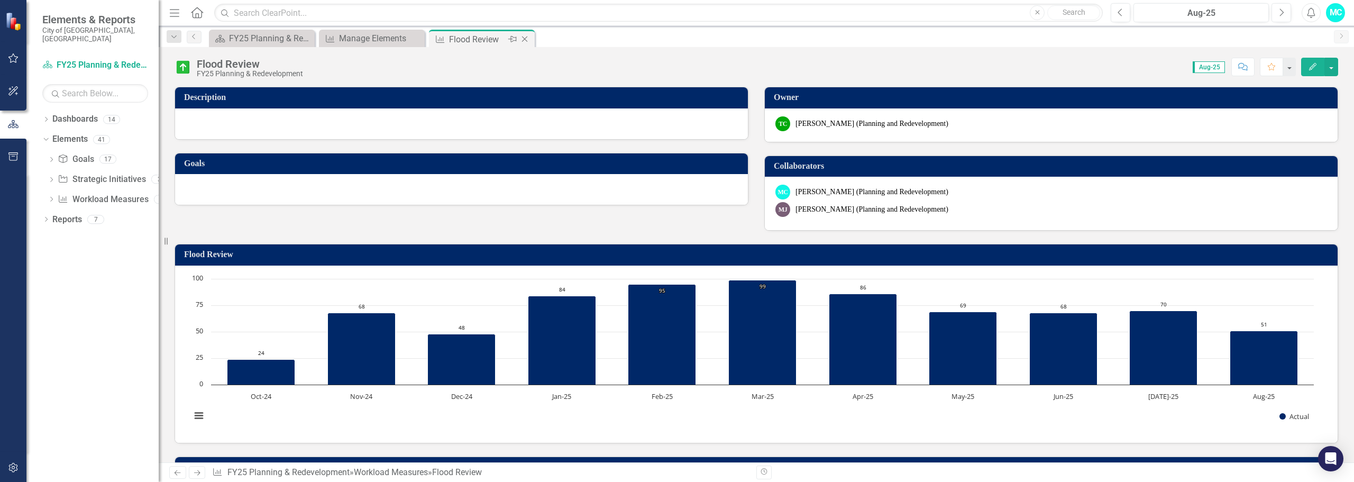
click at [524, 40] on icon at bounding box center [525, 39] width 6 height 6
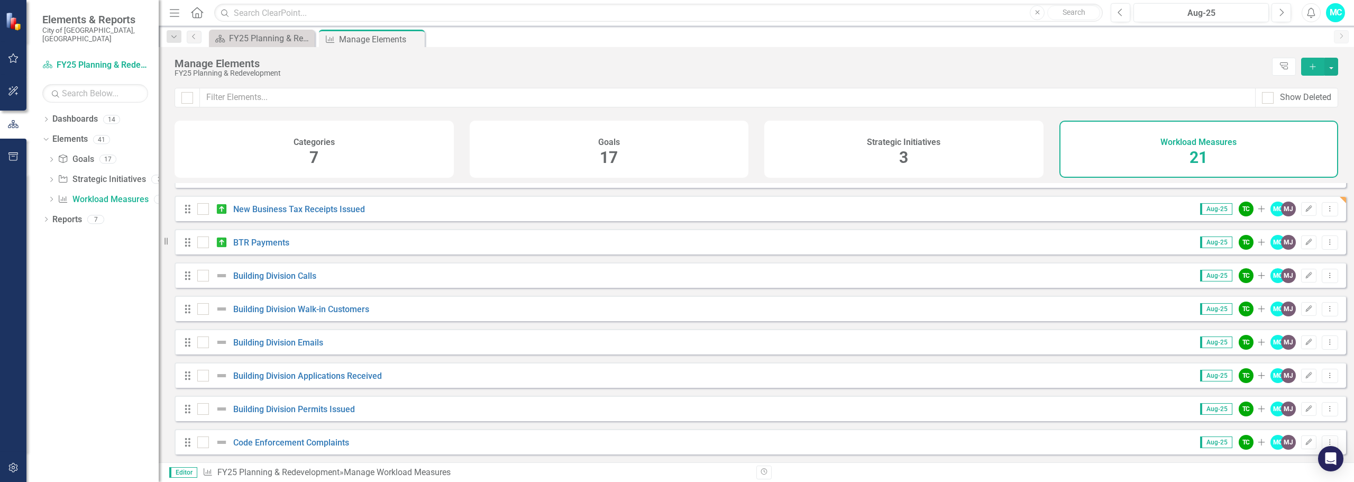
scroll to position [159, 0]
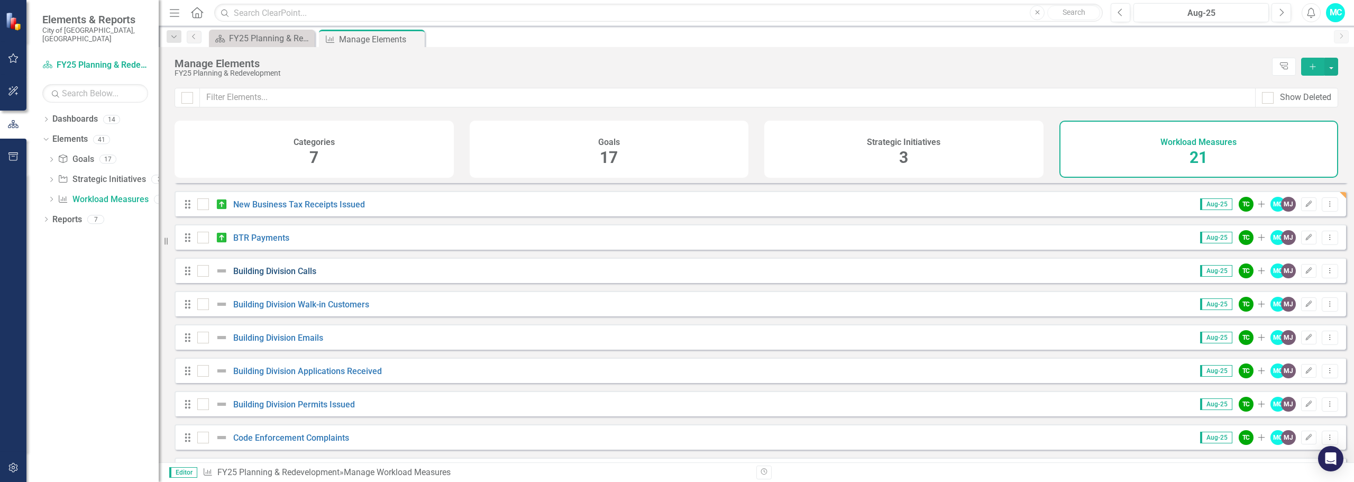
click at [293, 276] on link "Building Division Calls" at bounding box center [274, 271] width 83 height 10
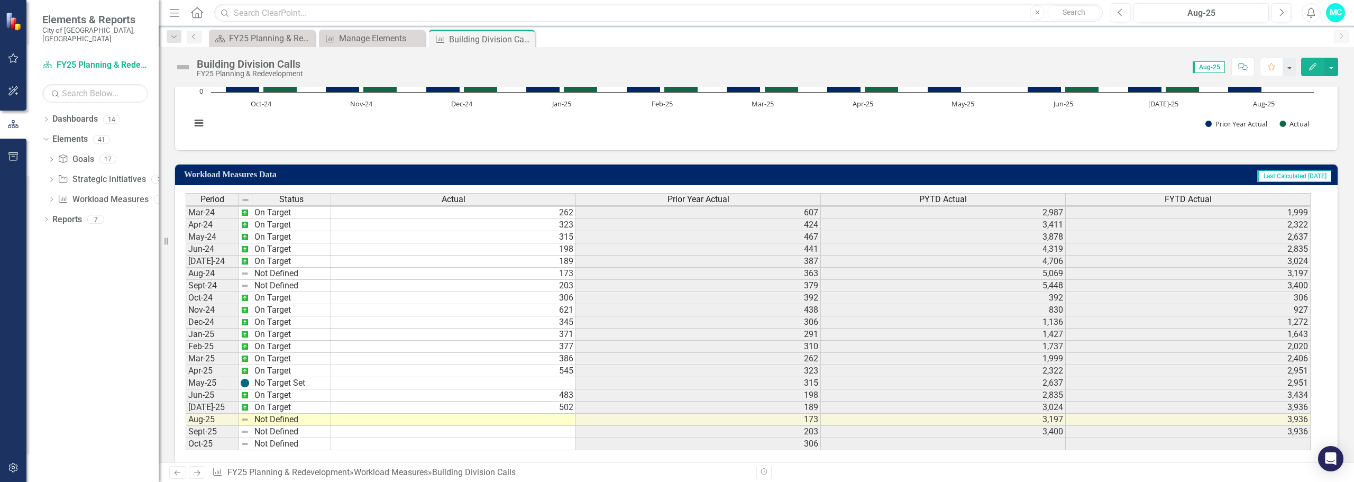
scroll to position [307, 0]
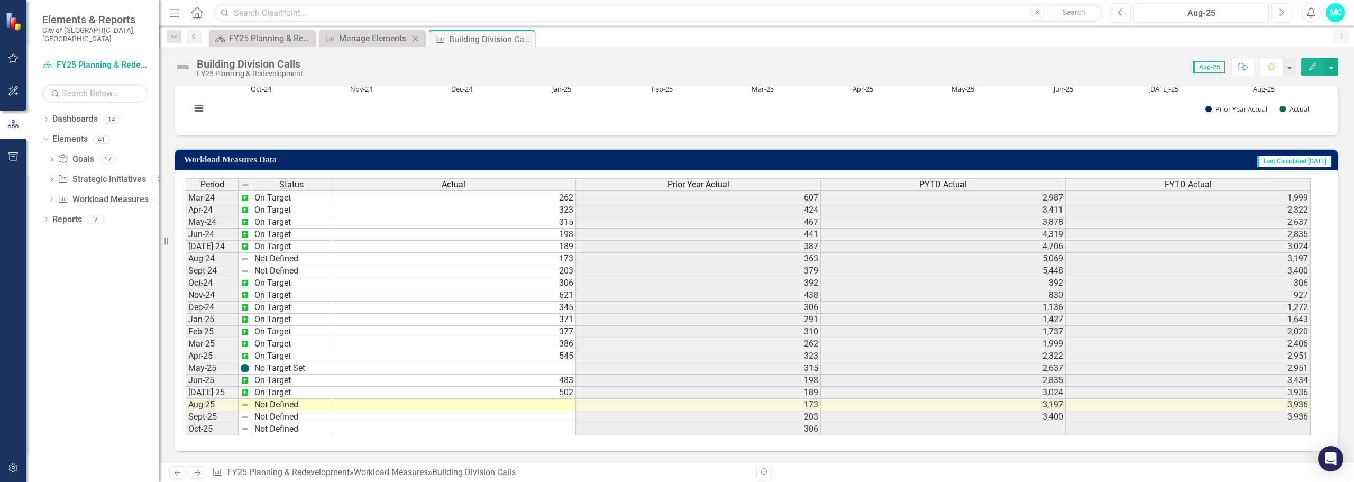
click at [369, 31] on div "Workload Measures Manage Elements Close" at bounding box center [372, 38] width 106 height 17
click at [363, 44] on div "Manage Elements" at bounding box center [374, 38] width 70 height 13
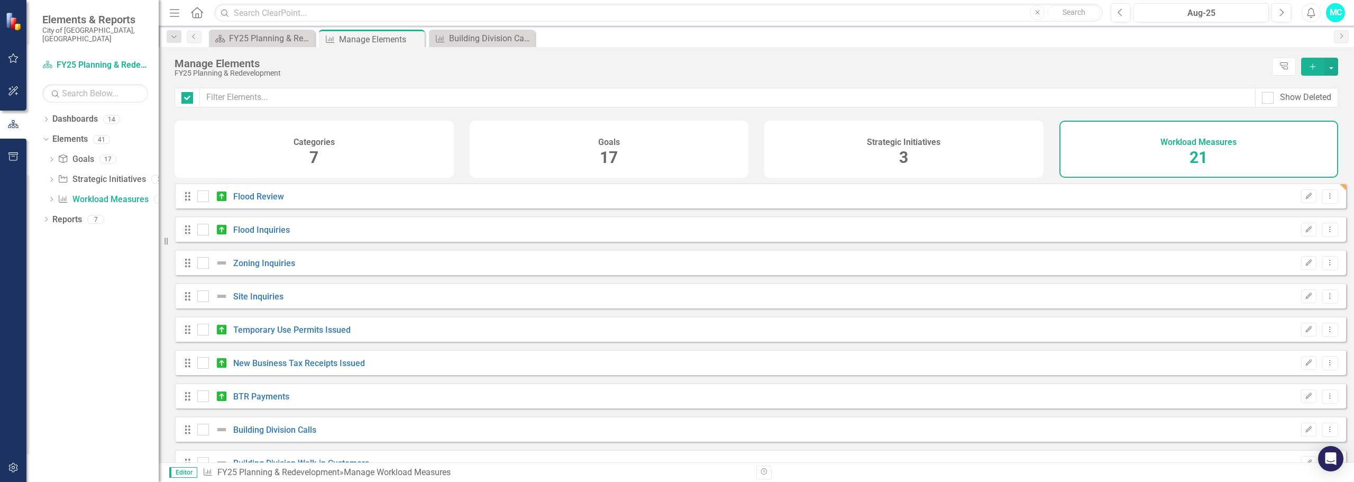
checkbox input "false"
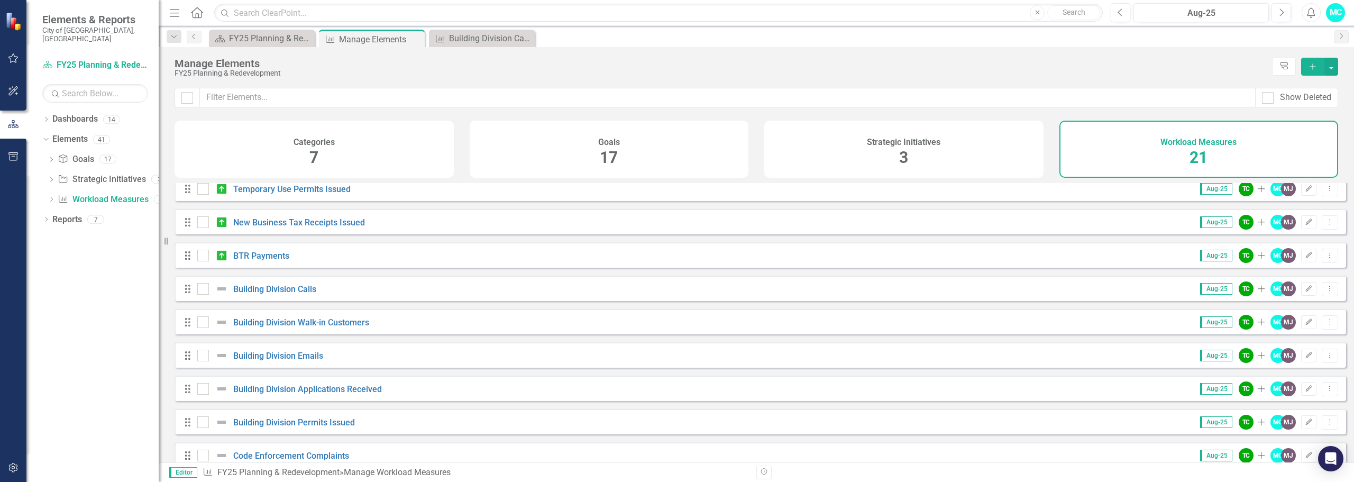
scroll to position [159, 0]
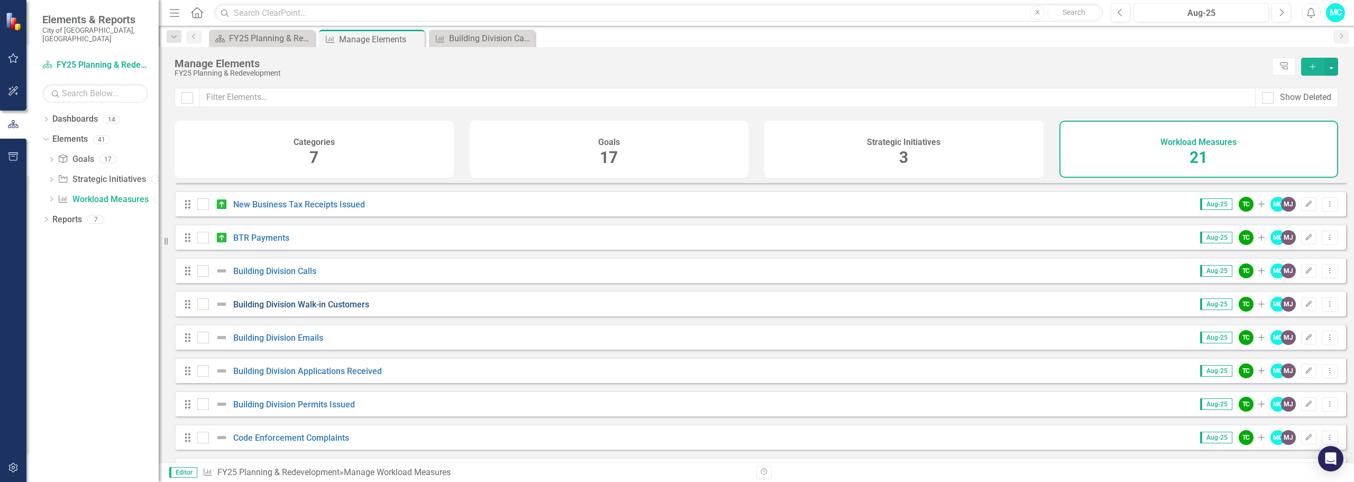
click at [318, 309] on link "Building Division Walk-in Customers" at bounding box center [301, 304] width 136 height 10
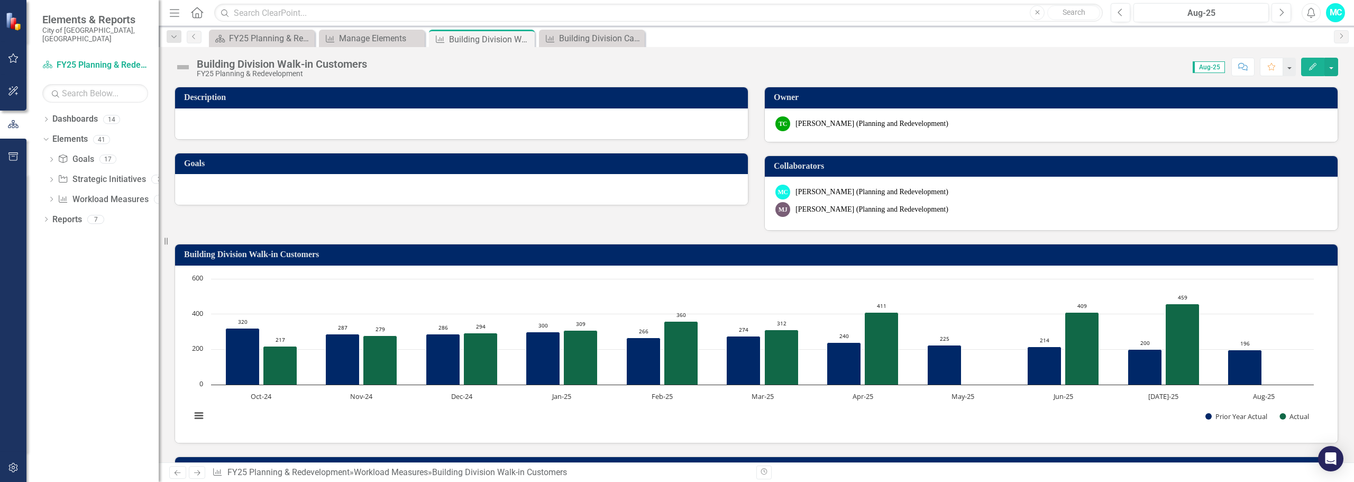
scroll to position [352, 0]
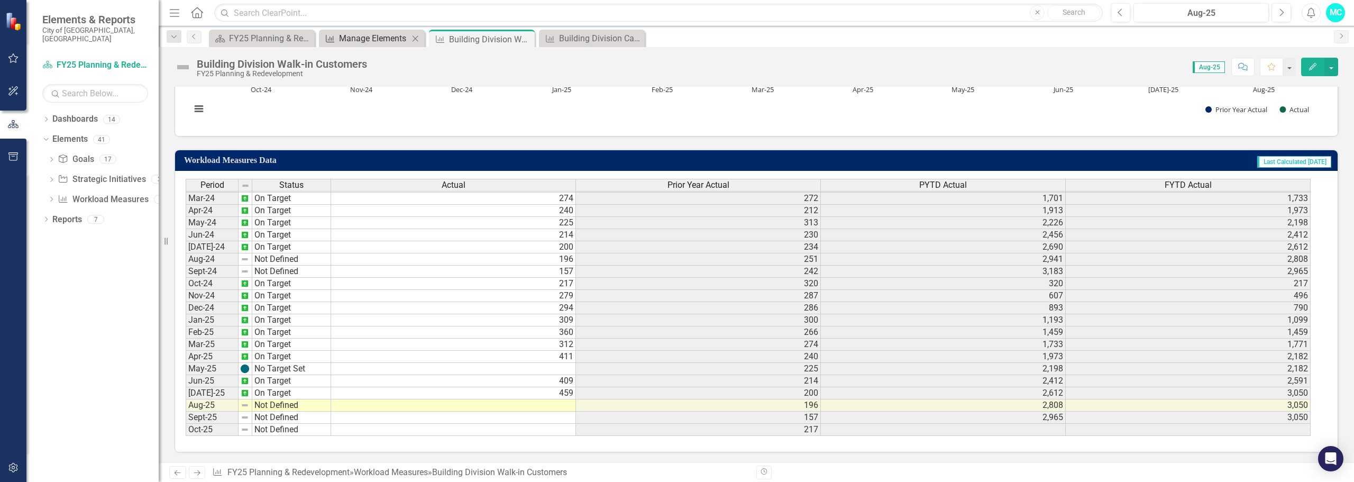
click at [360, 40] on div "Manage Elements" at bounding box center [374, 38] width 70 height 13
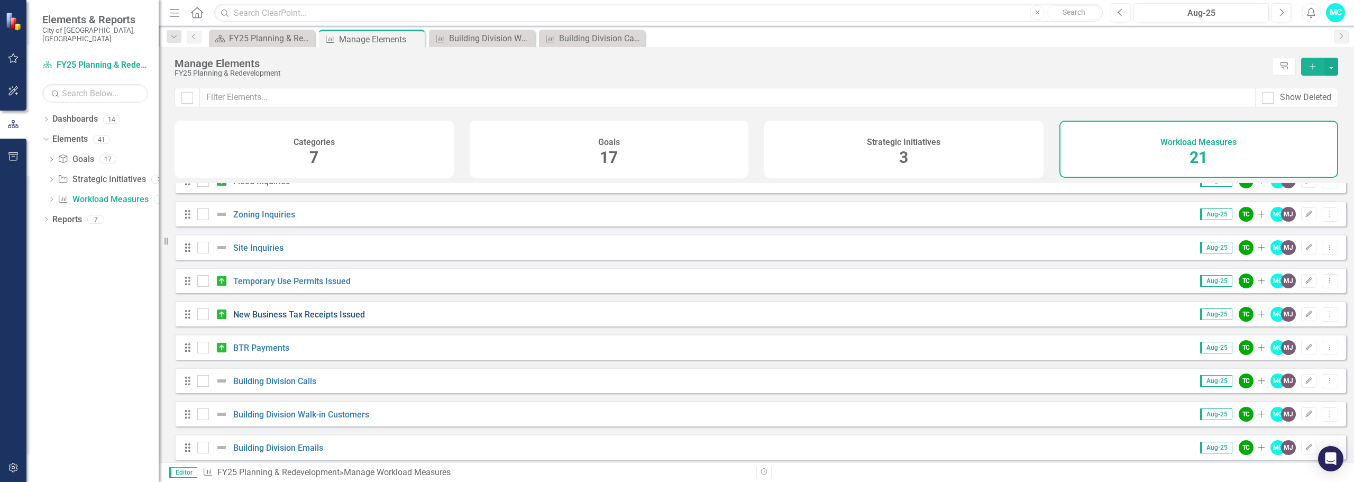
scroll to position [106, 0]
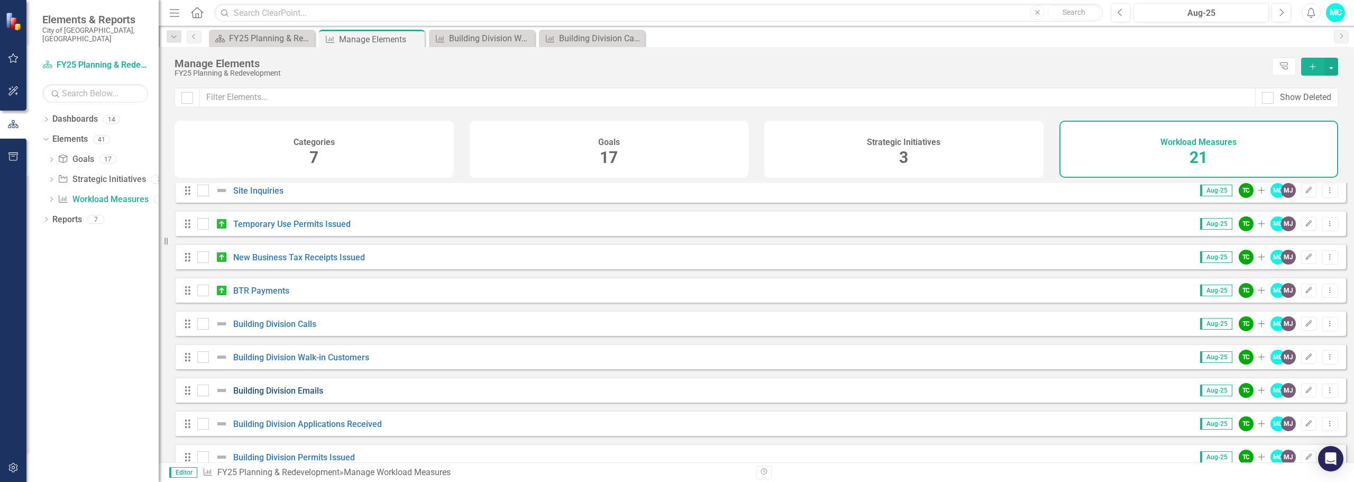
click at [297, 396] on link "Building Division Emails" at bounding box center [278, 391] width 90 height 10
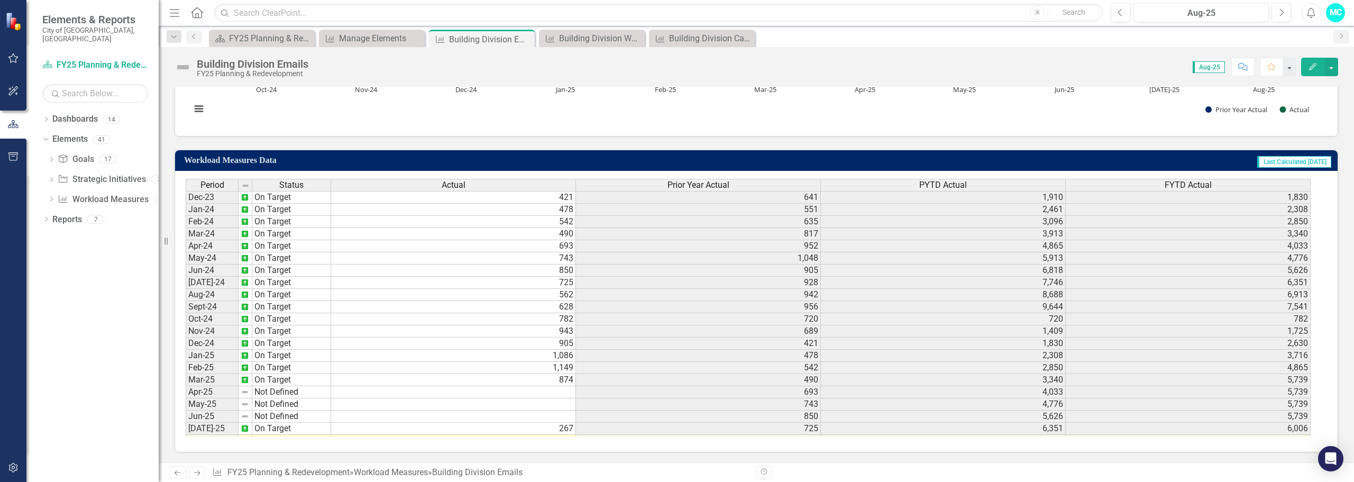
scroll to position [352, 0]
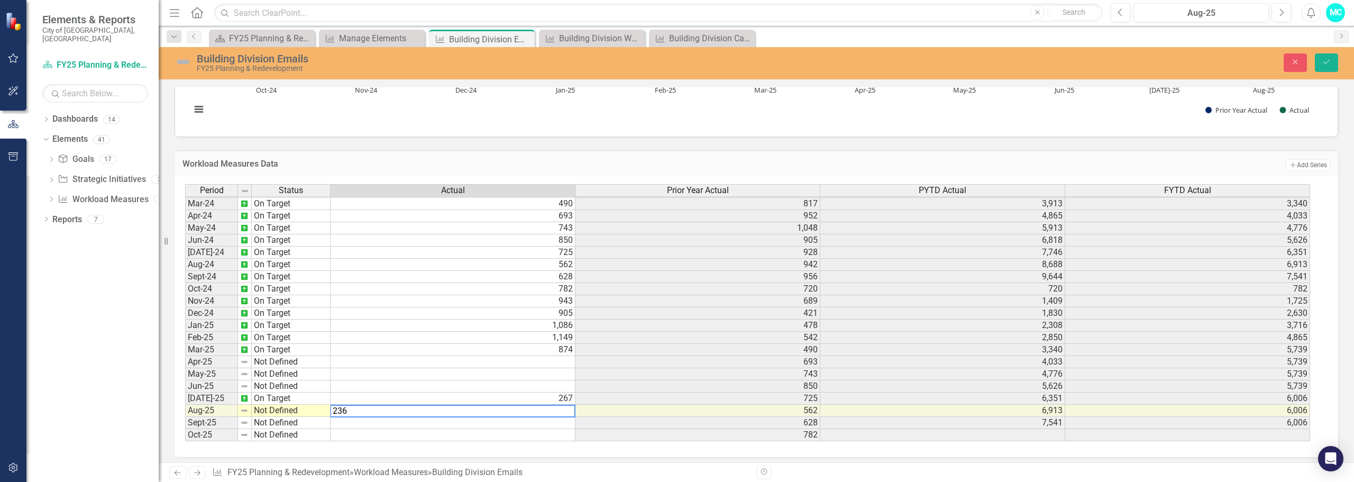
type textarea "236"
click at [297, 419] on td "Not Defined" at bounding box center [291, 423] width 79 height 12
click at [297, 418] on td "Not Defined" at bounding box center [291, 423] width 79 height 12
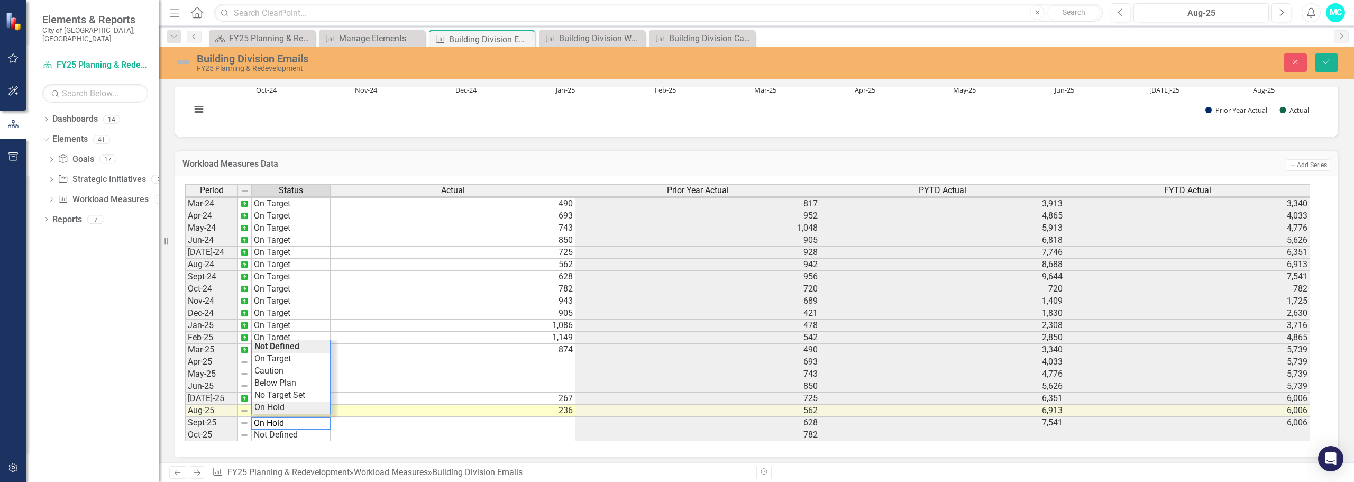
click at [318, 411] on div "Period Status Actual Prior Year Actual PYTD Actual FYTD Actual Feb-23 No Target…" at bounding box center [752, 313] width 1135 height 258
click at [308, 408] on td "Not Defined" at bounding box center [291, 411] width 79 height 12
type textarea "On Target"
click at [302, 348] on div "Period Status Actual Prior Year Actual PYTD Actual FYTD Actual Feb-23 No Target…" at bounding box center [752, 313] width 1135 height 258
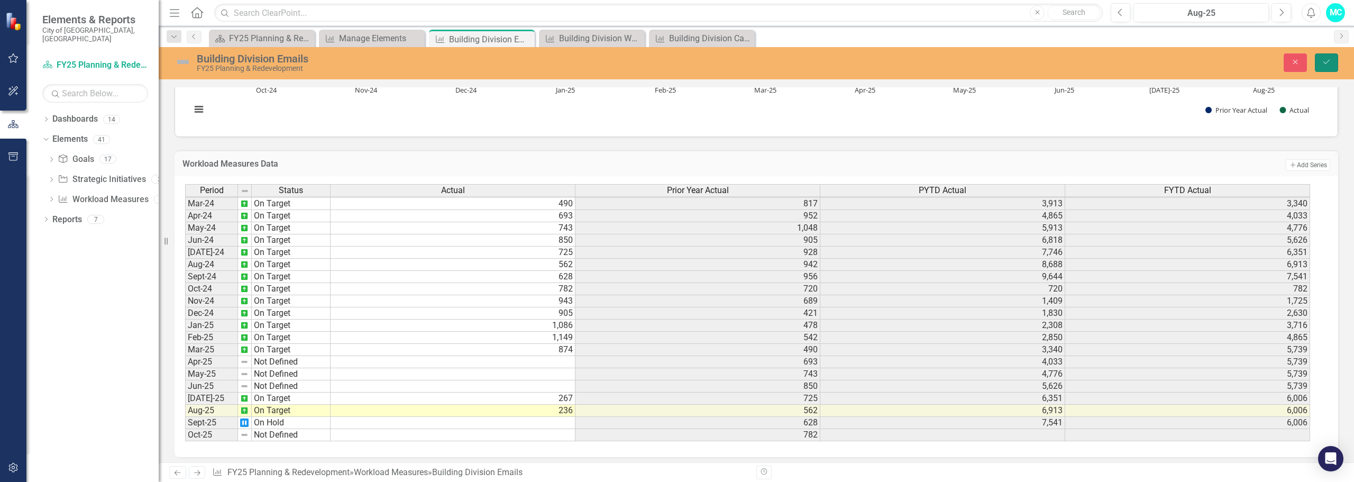
click at [1329, 56] on button "Save" at bounding box center [1326, 62] width 23 height 19
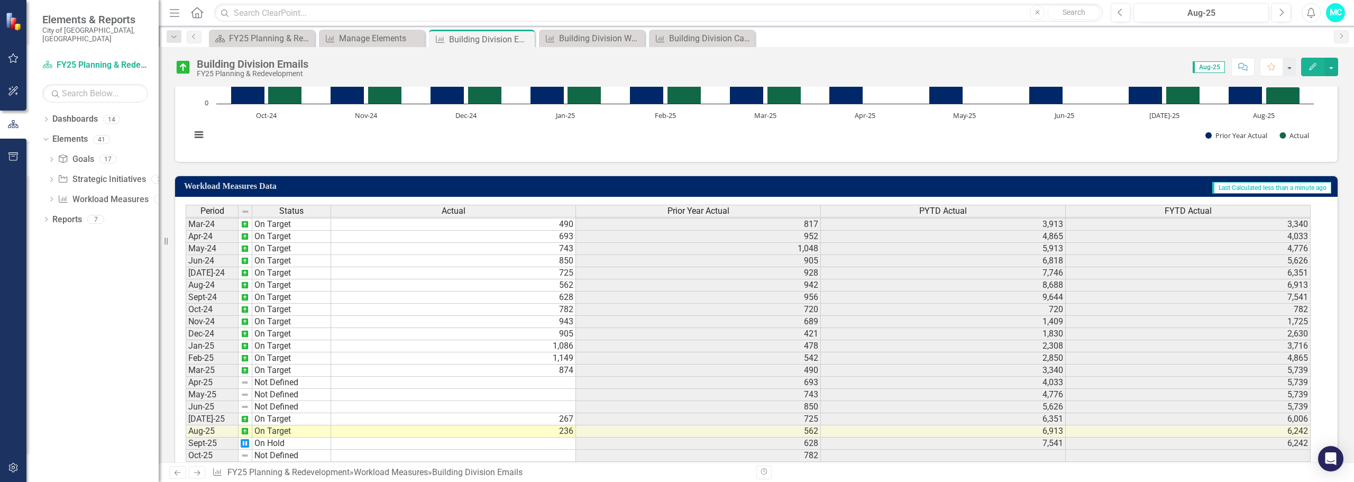
scroll to position [307, 0]
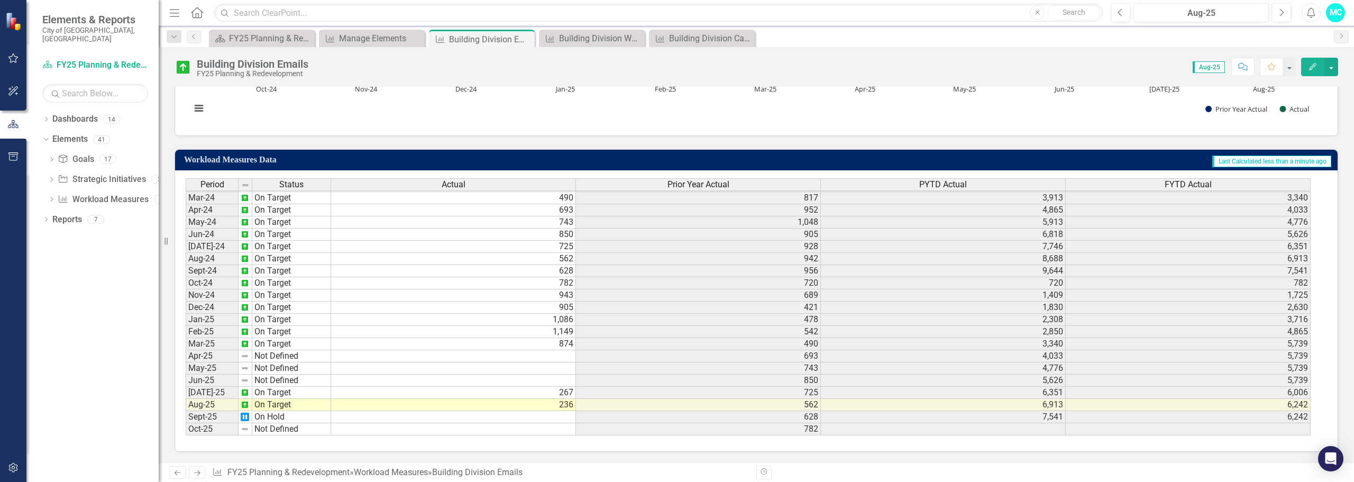
drag, startPoint x: 527, startPoint y: 39, endPoint x: 501, endPoint y: 2, distance: 44.8
click at [0, 0] on icon "Close" at bounding box center [0, 0] width 0 height 0
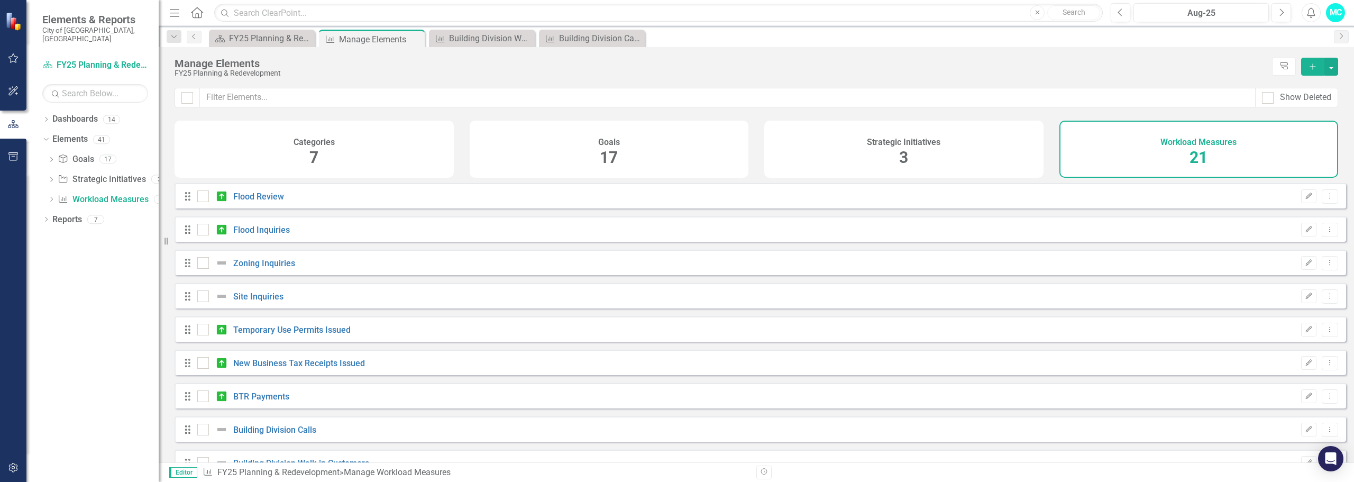
checkbox input "false"
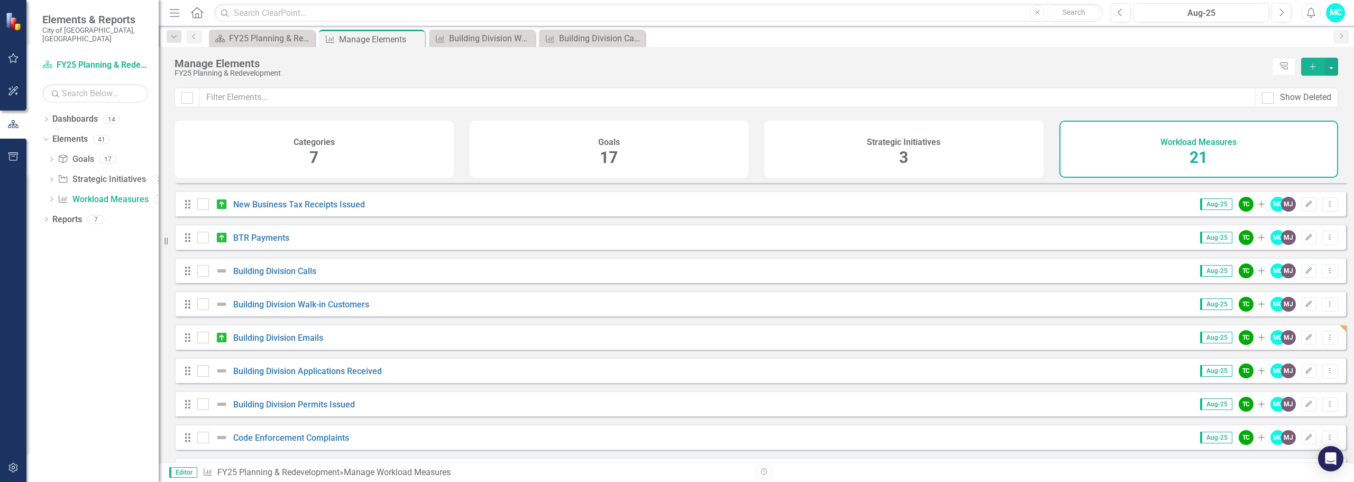
scroll to position [212, 0]
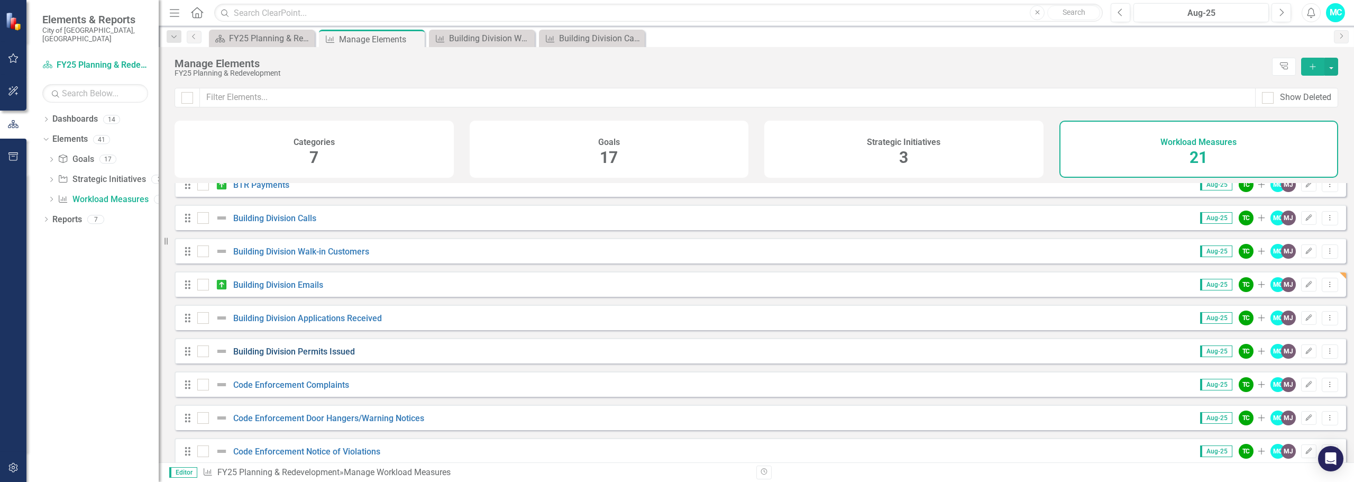
click at [341, 357] on link "Building Division Permits Issued" at bounding box center [294, 351] width 122 height 10
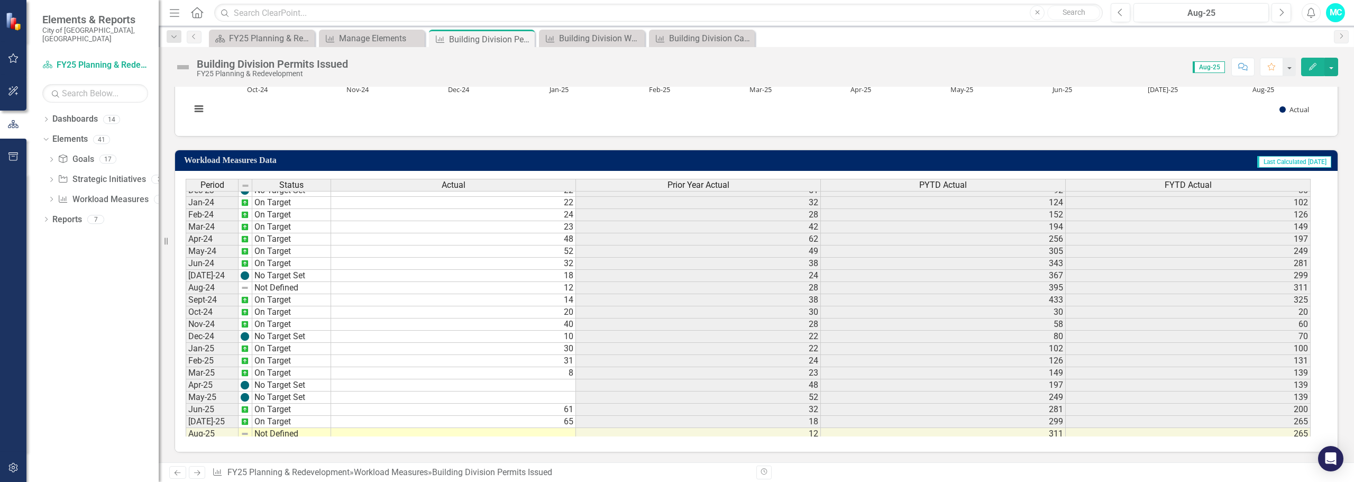
scroll to position [352, 0]
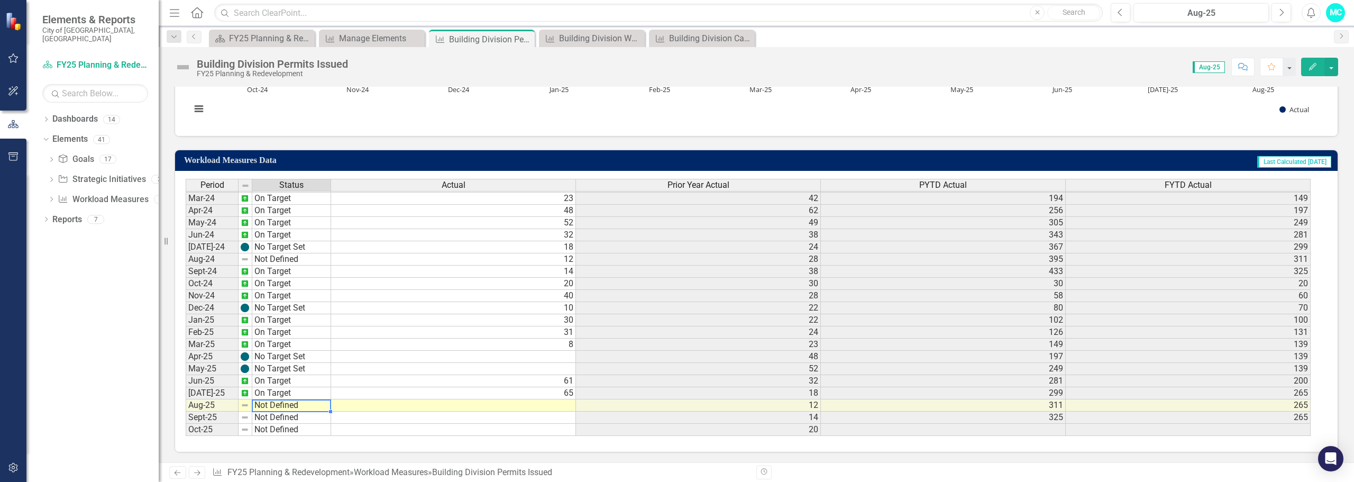
click at [307, 406] on td "Not Defined" at bounding box center [291, 405] width 79 height 12
click at [307, 407] on td "Not Defined" at bounding box center [291, 405] width 79 height 12
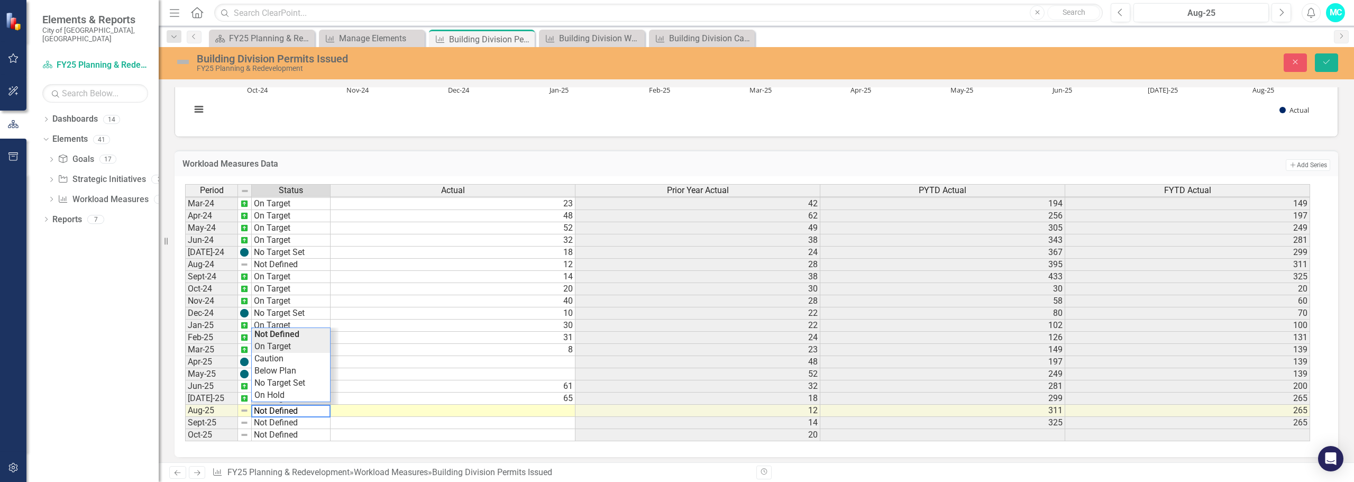
type textarea "On Target"
click at [289, 349] on div "Period Status Actual Prior Year Actual PYTD Actual FYTD Actual Feb-23 No Target…" at bounding box center [752, 313] width 1135 height 258
click at [385, 413] on td at bounding box center [453, 411] width 245 height 12
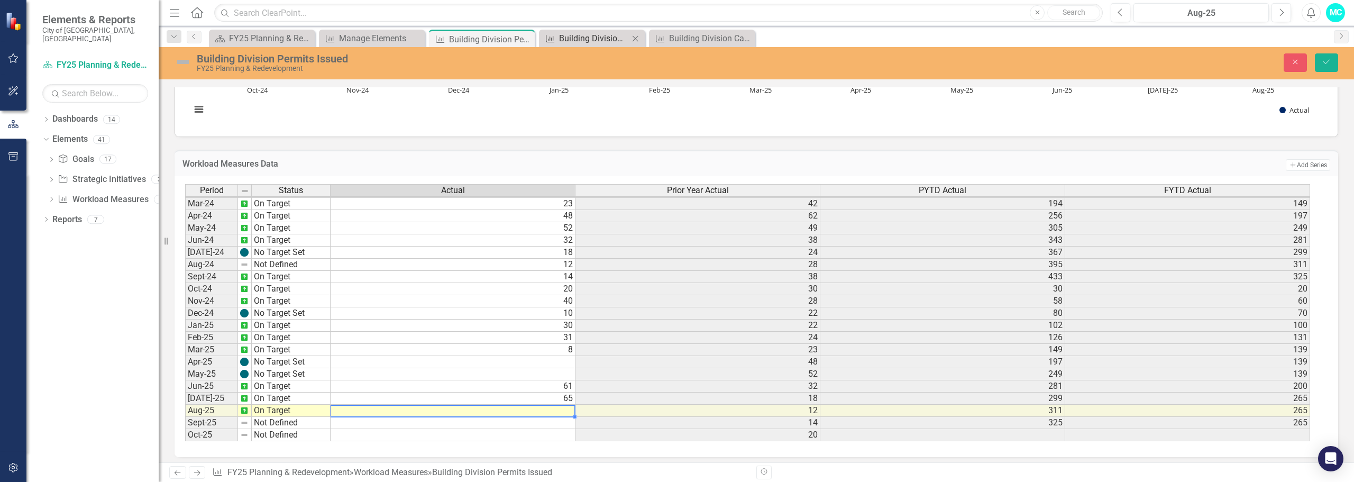
click at [591, 38] on div "Building Division Walk-in Customers" at bounding box center [594, 38] width 70 height 13
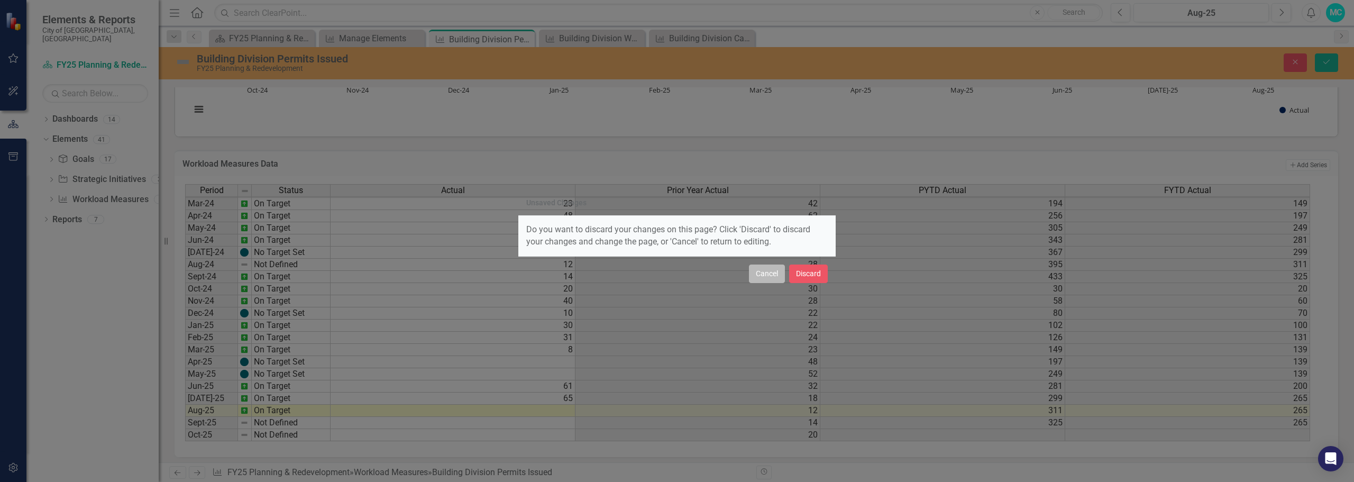
click at [767, 275] on button "Cancel" at bounding box center [767, 273] width 36 height 19
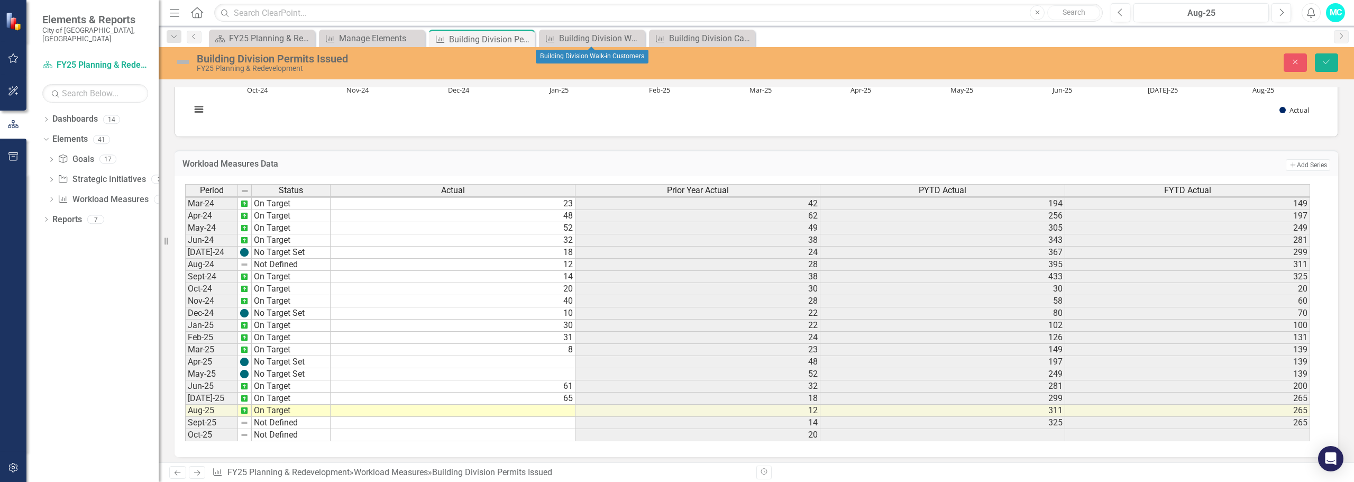
click at [343, 408] on td at bounding box center [453, 411] width 245 height 12
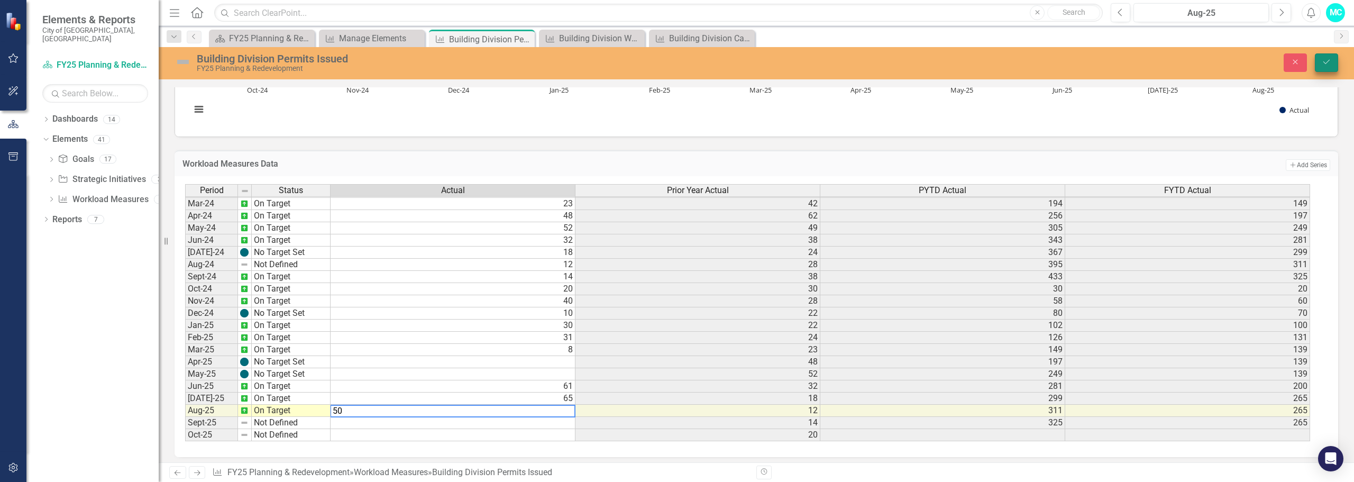
type textarea "50"
click at [1330, 62] on icon "Save" at bounding box center [1327, 61] width 10 height 7
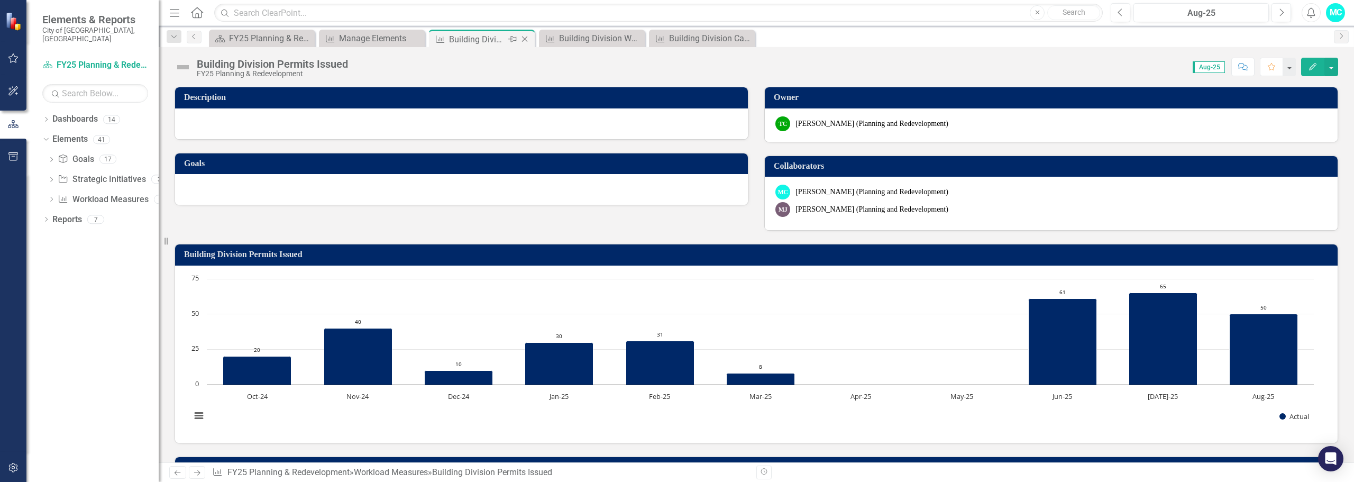
click at [525, 41] on icon "Close" at bounding box center [524, 39] width 11 height 8
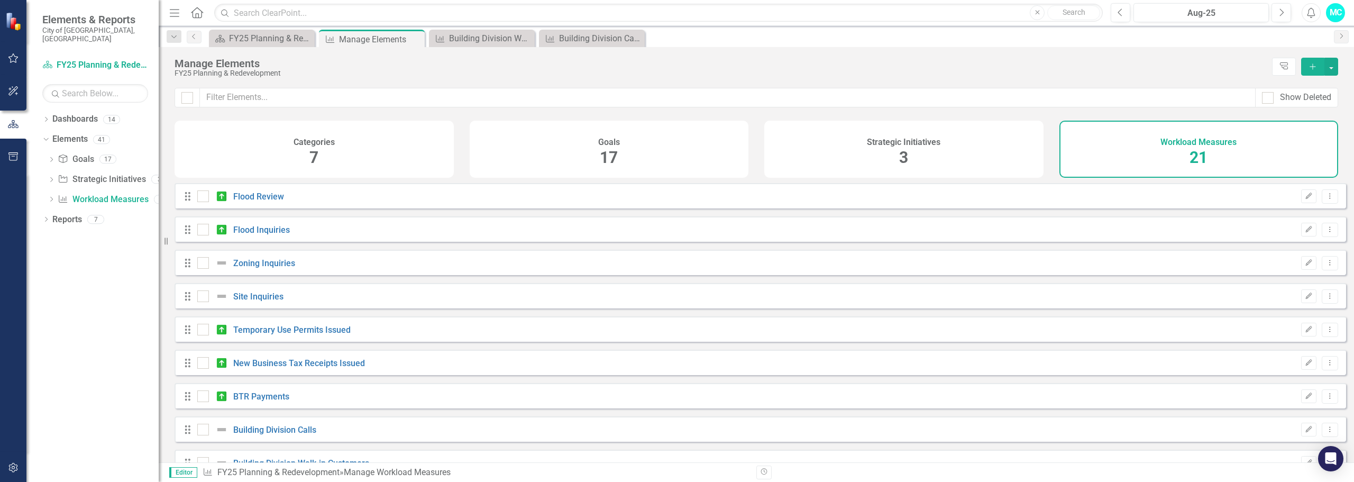
checkbox input "false"
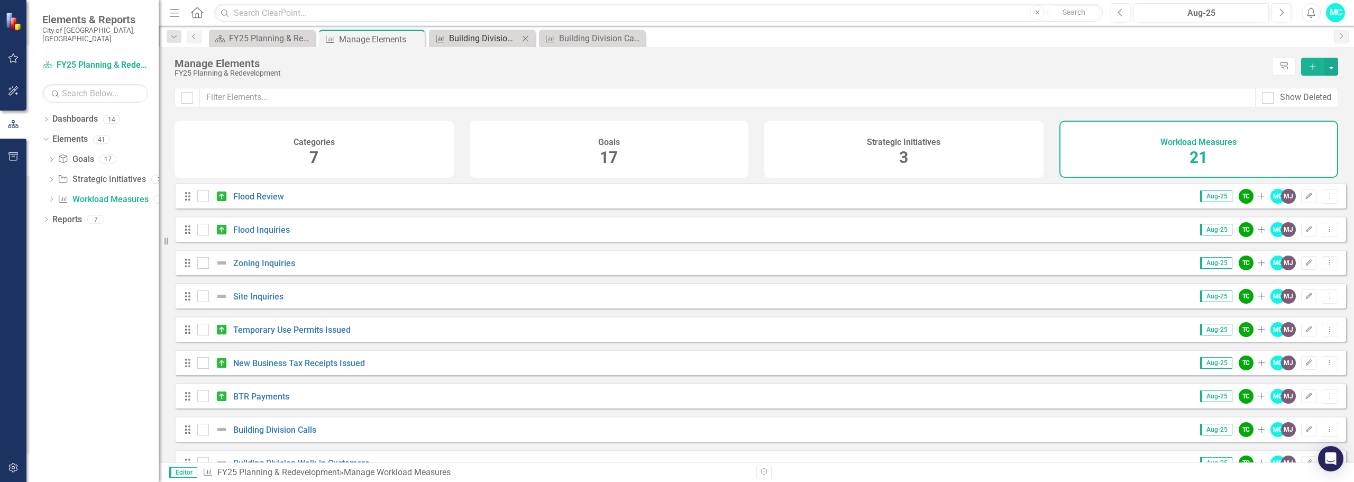
click at [471, 36] on div "Building Division Walk-in Customers" at bounding box center [484, 38] width 70 height 13
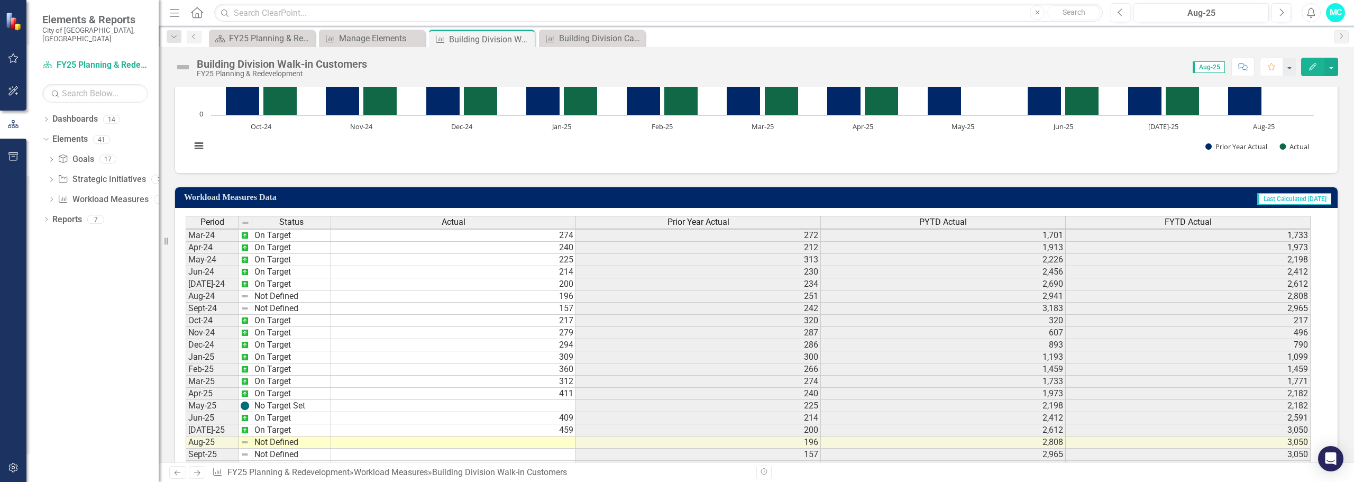
scroll to position [307, 0]
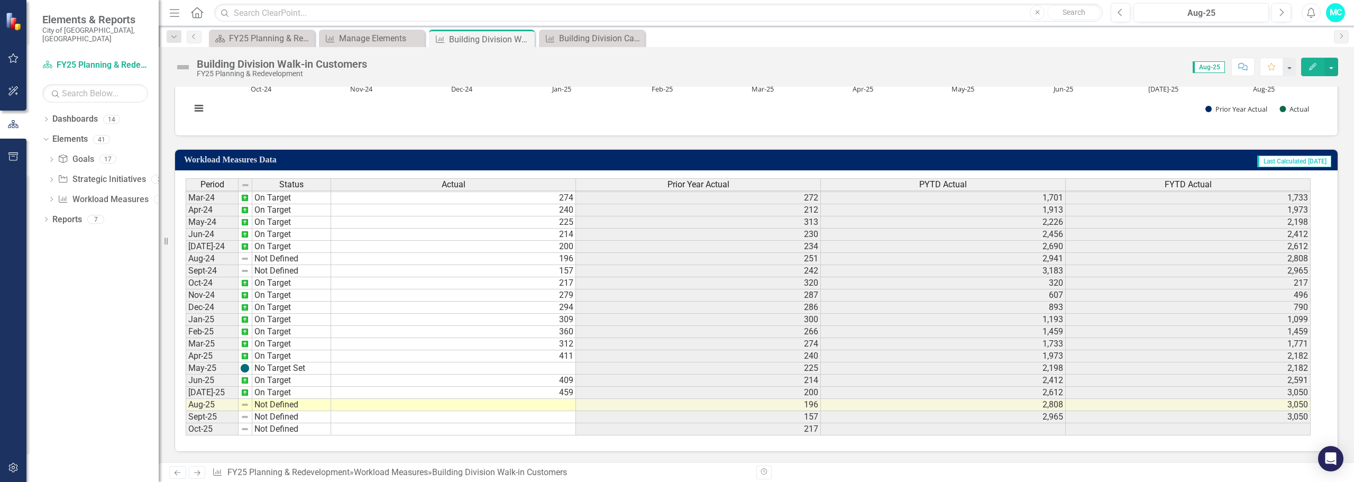
click at [271, 407] on td "Not Defined" at bounding box center [291, 405] width 79 height 12
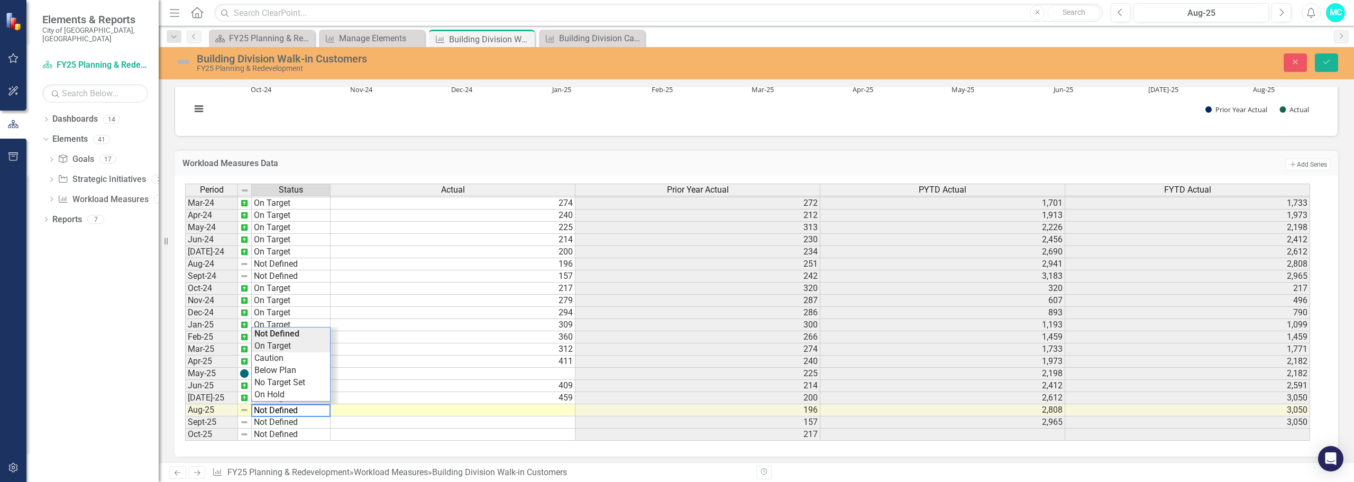
type textarea "On Target"
click at [284, 350] on div "Period Status Actual Prior Year Actual PYTD Actual FYTD Actual Feb-23 No Target…" at bounding box center [752, 313] width 1135 height 258
click at [351, 409] on td at bounding box center [453, 410] width 245 height 12
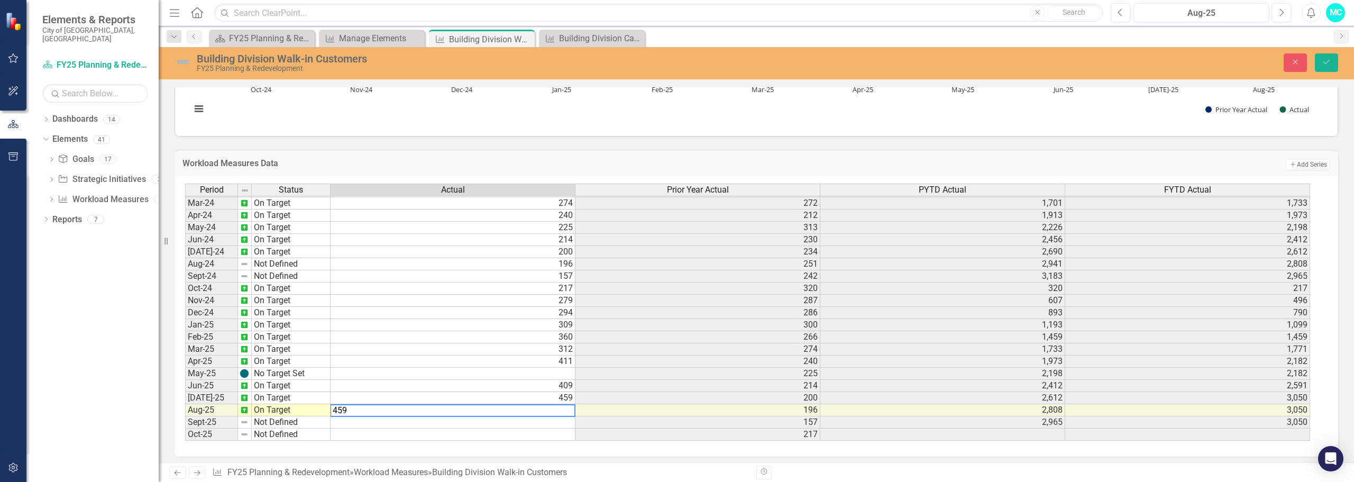
type textarea "459"
click at [426, 400] on td "459" at bounding box center [453, 398] width 245 height 12
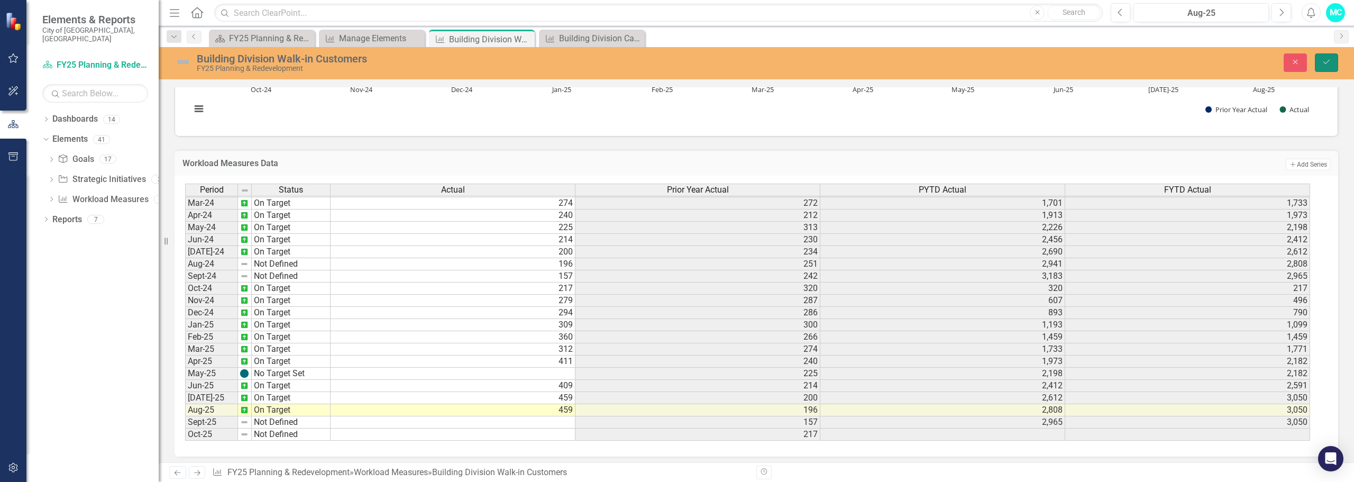
click at [1334, 58] on button "Save" at bounding box center [1326, 62] width 23 height 19
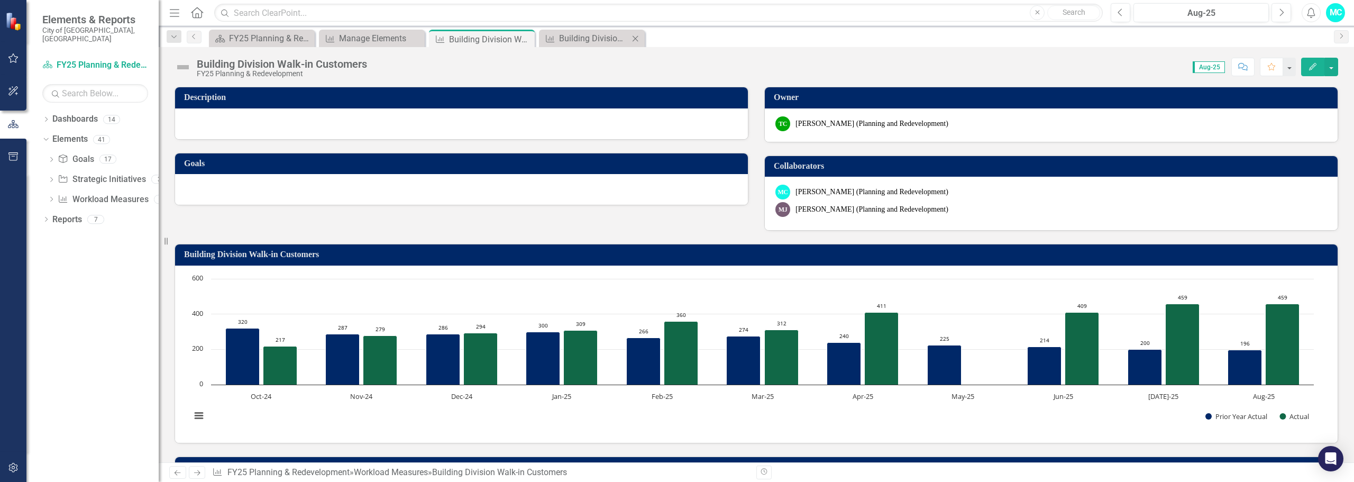
click at [559, 31] on div "Workload Measures Building Division Calls Close" at bounding box center [592, 38] width 106 height 17
click at [570, 40] on div "Building Division Calls" at bounding box center [594, 38] width 70 height 13
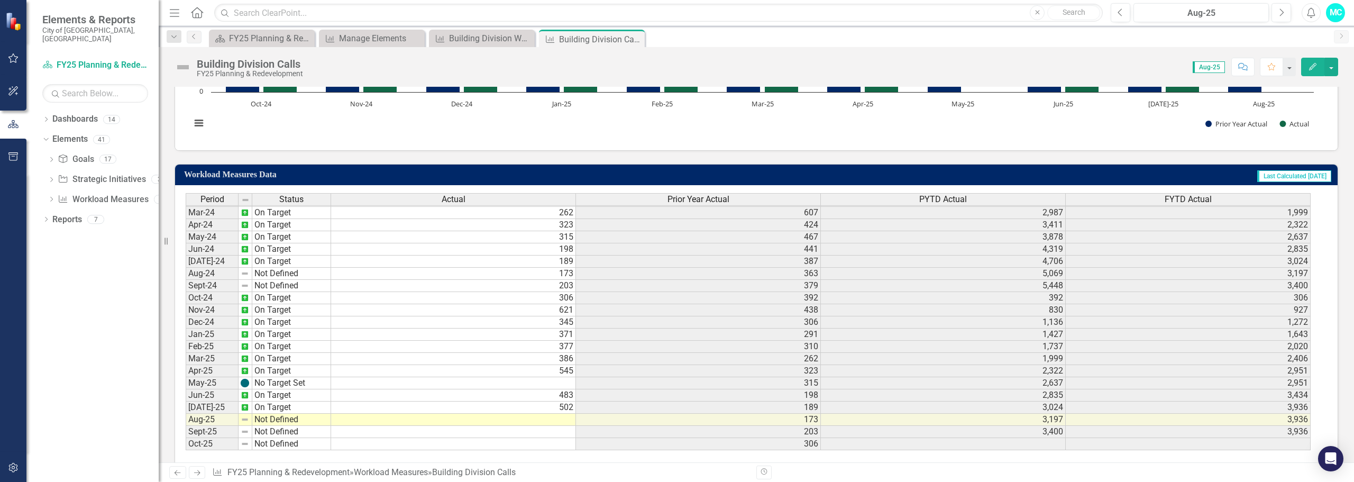
scroll to position [307, 0]
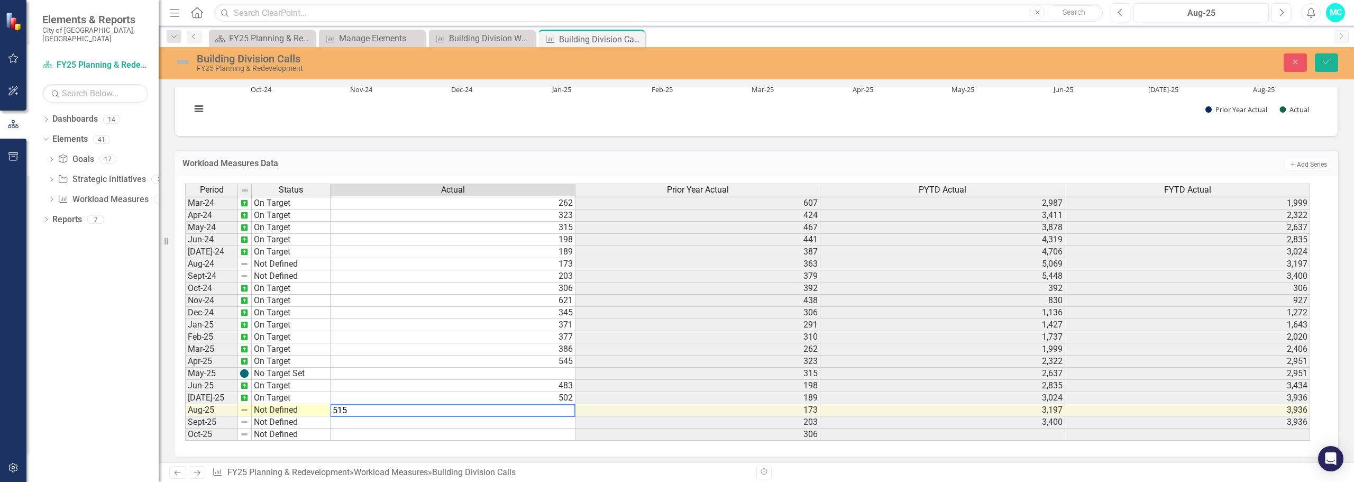
type textarea "515"
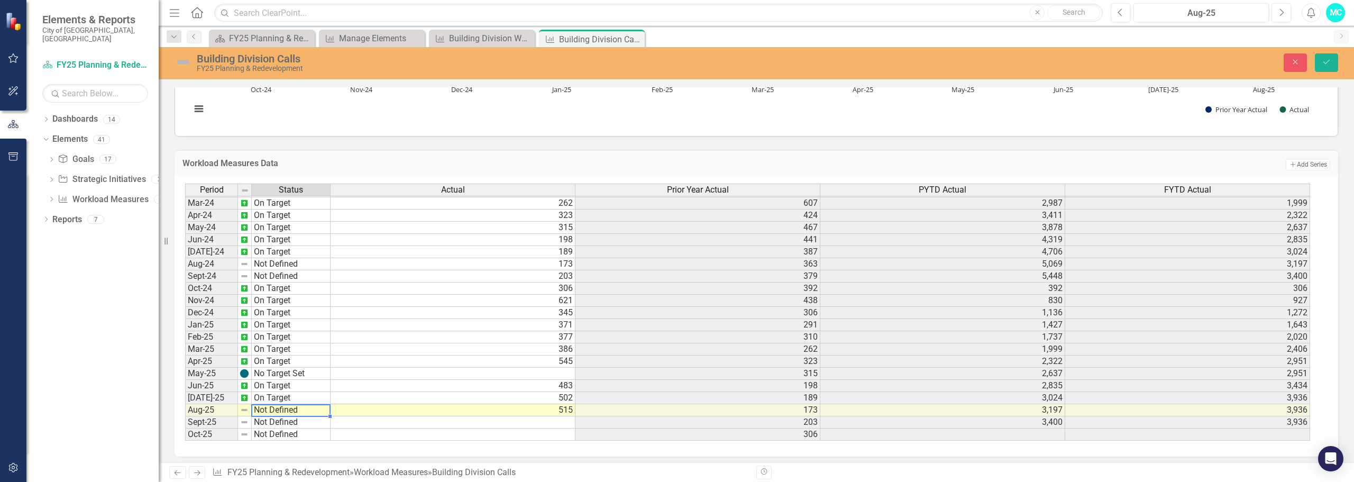
click at [321, 412] on td "Not Defined" at bounding box center [291, 410] width 79 height 12
type textarea "On Target"
click at [302, 346] on div "Period Status Actual Prior Year Actual PYTD Actual FYTD Actual Feb-23 No Target…" at bounding box center [752, 313] width 1135 height 258
click at [1337, 63] on button "Save" at bounding box center [1326, 62] width 23 height 19
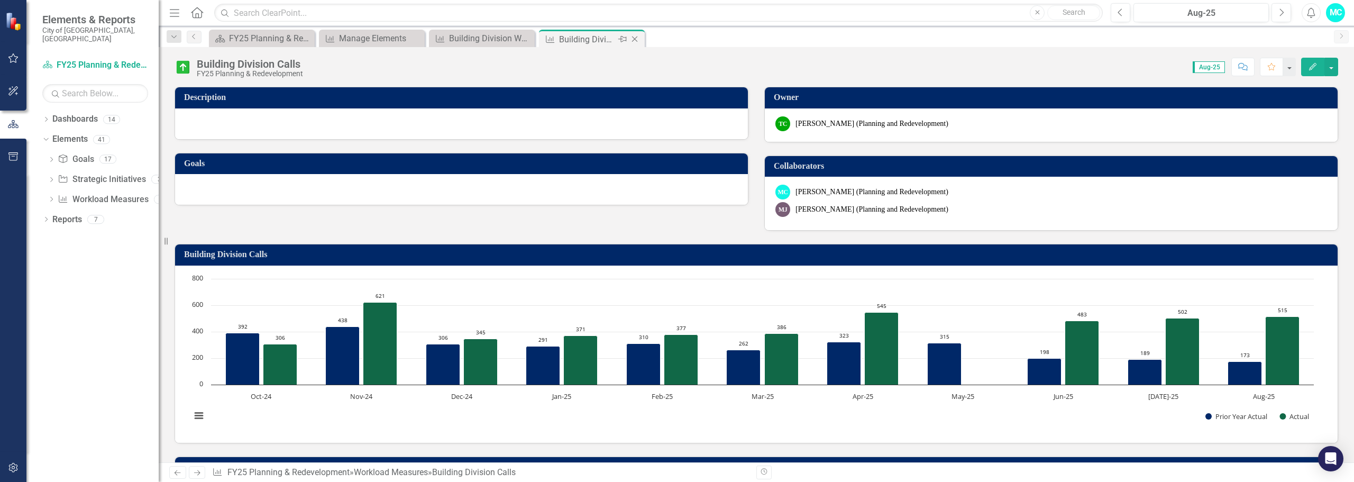
click at [638, 40] on icon "Close" at bounding box center [634, 39] width 11 height 8
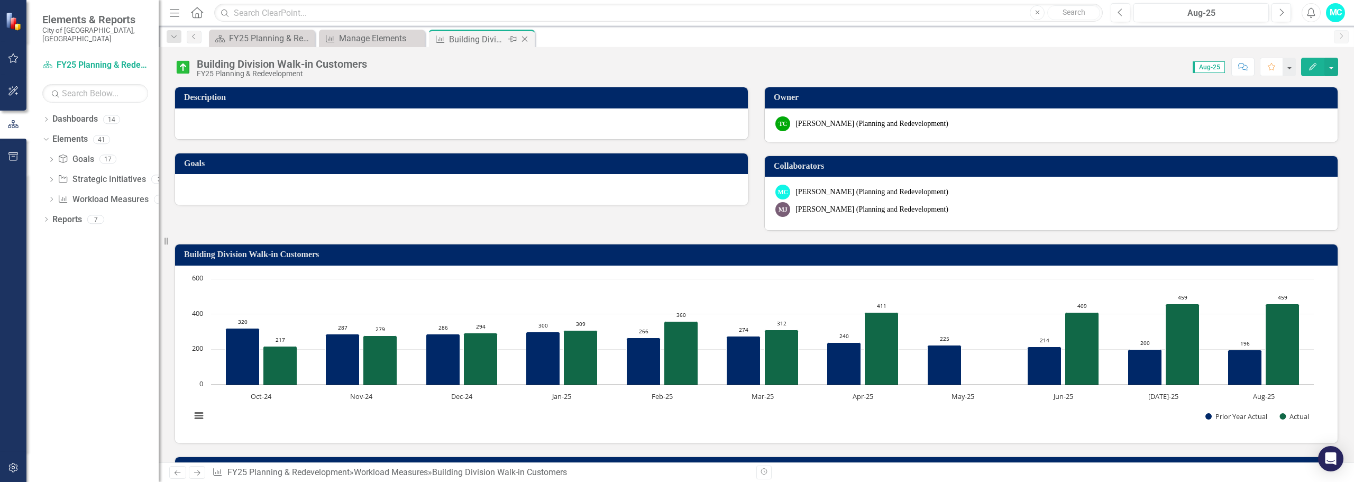
click at [480, 31] on div "Workload Measures Building Division Walk-in Customers Pin Close" at bounding box center [482, 38] width 106 height 17
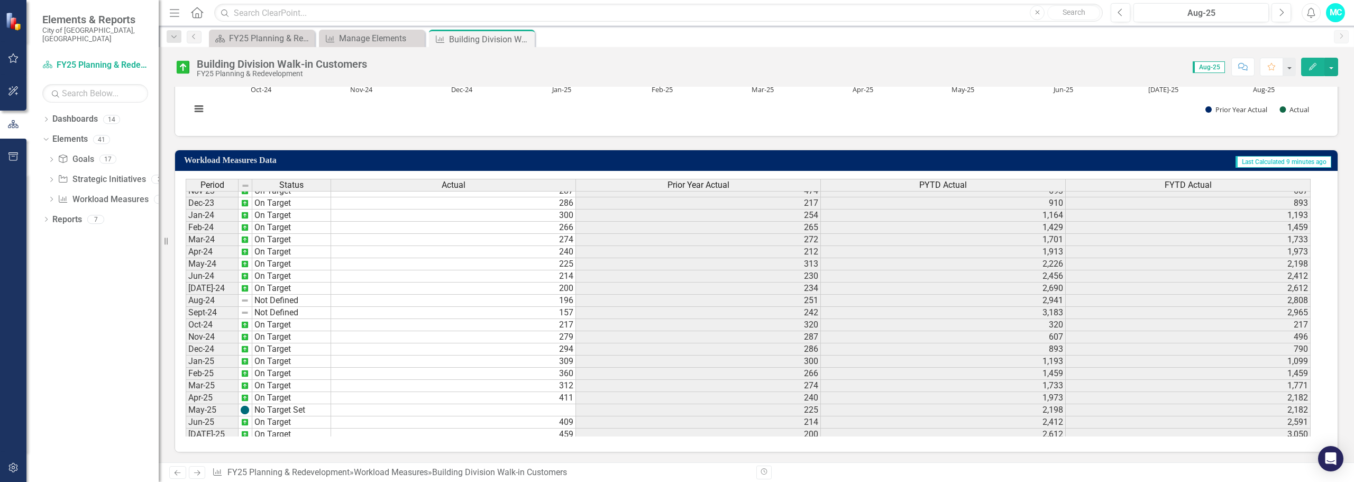
scroll to position [352, 0]
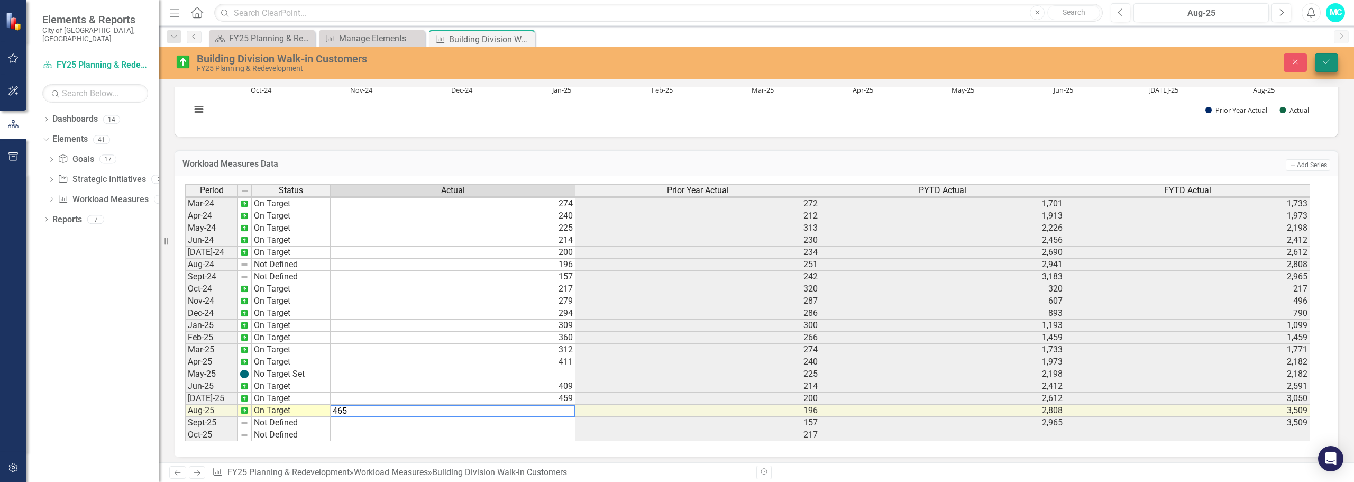
type textarea "465"
click at [1331, 61] on icon "Save" at bounding box center [1327, 61] width 10 height 7
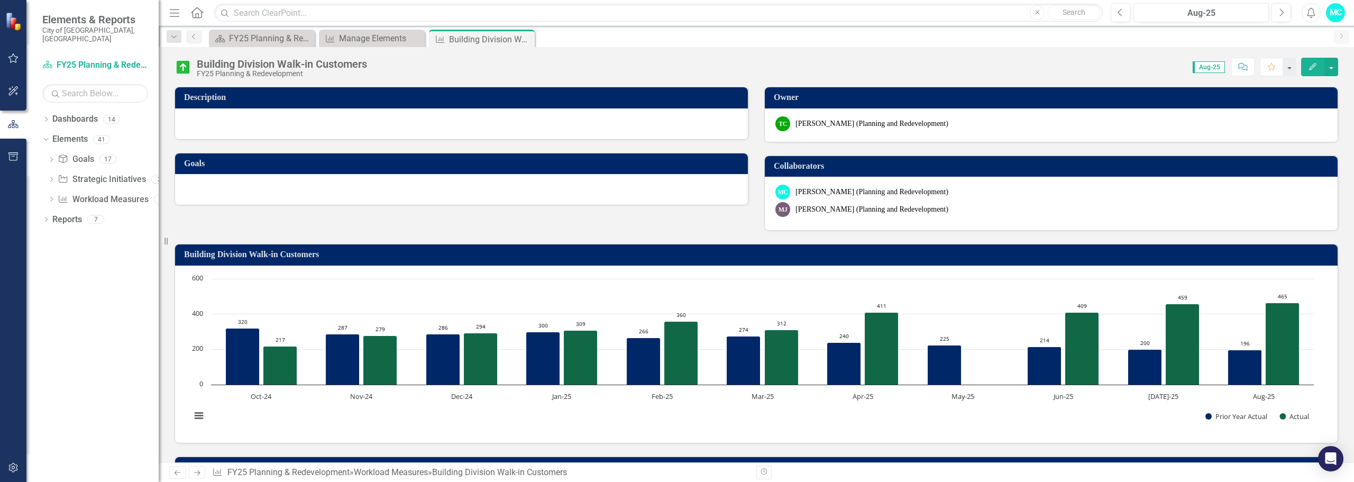
click at [0, 0] on icon "Close" at bounding box center [0, 0] width 0 height 0
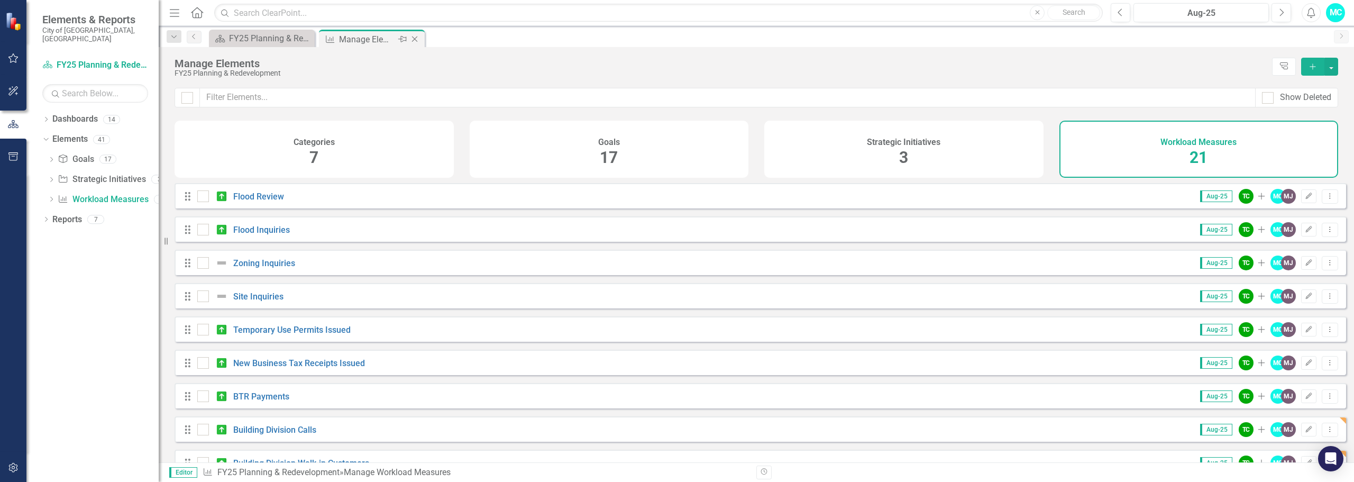
click at [360, 41] on div "Manage Elements" at bounding box center [367, 39] width 57 height 13
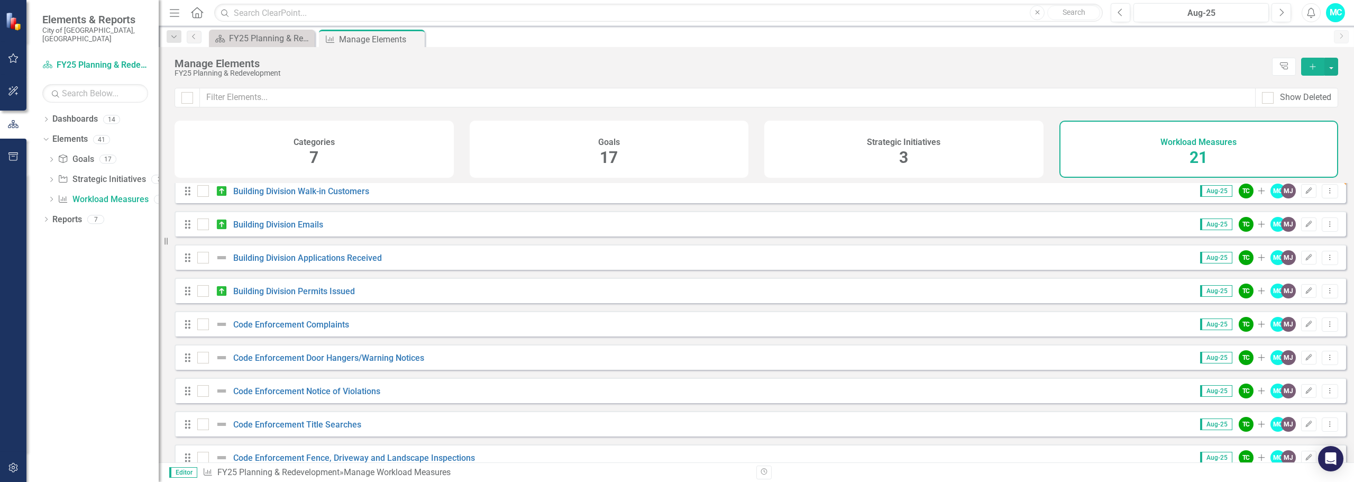
scroll to position [212, 0]
